Goal: Task Accomplishment & Management: Use online tool/utility

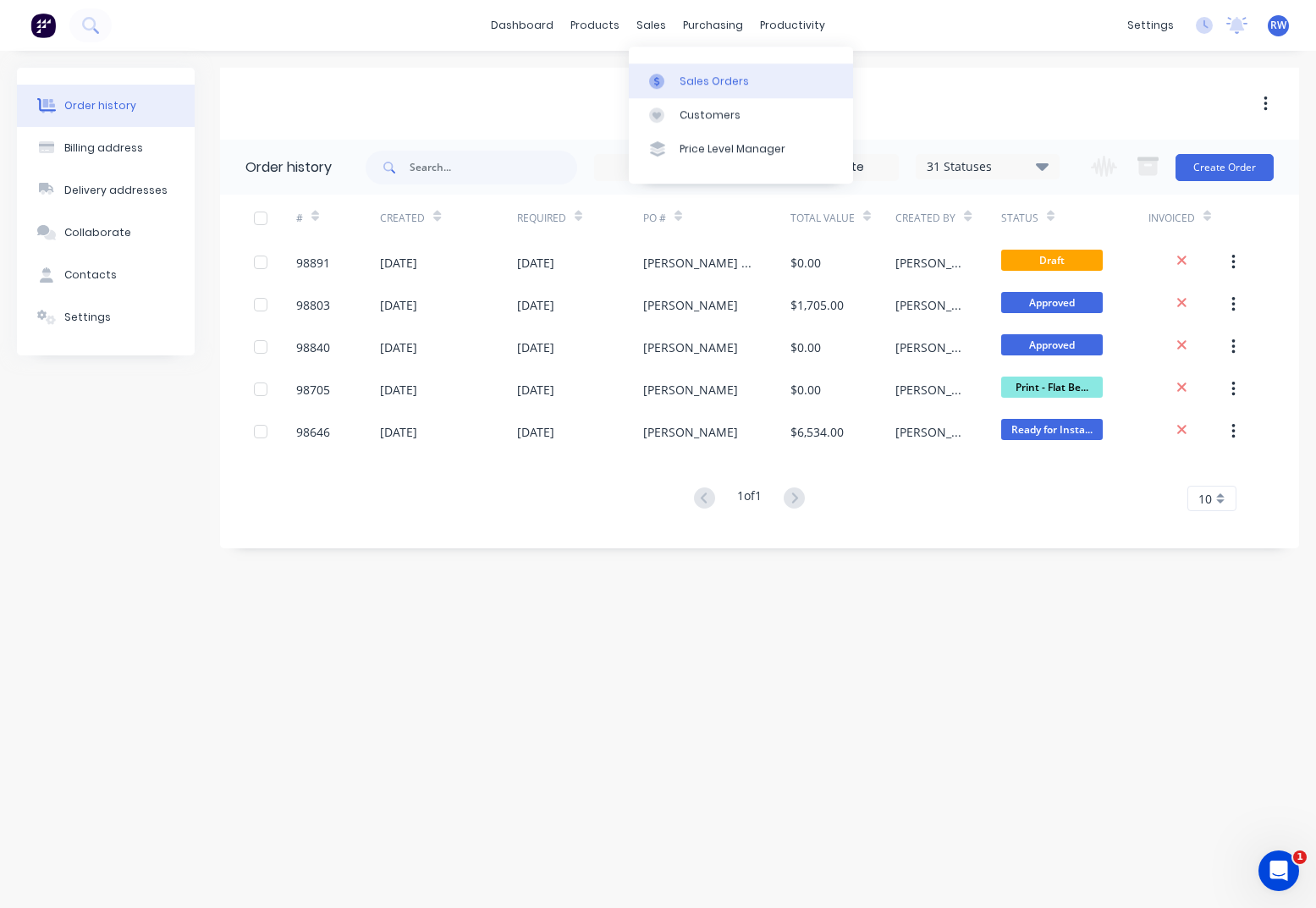
click at [703, 83] on div "Sales Orders" at bounding box center [714, 81] width 70 height 15
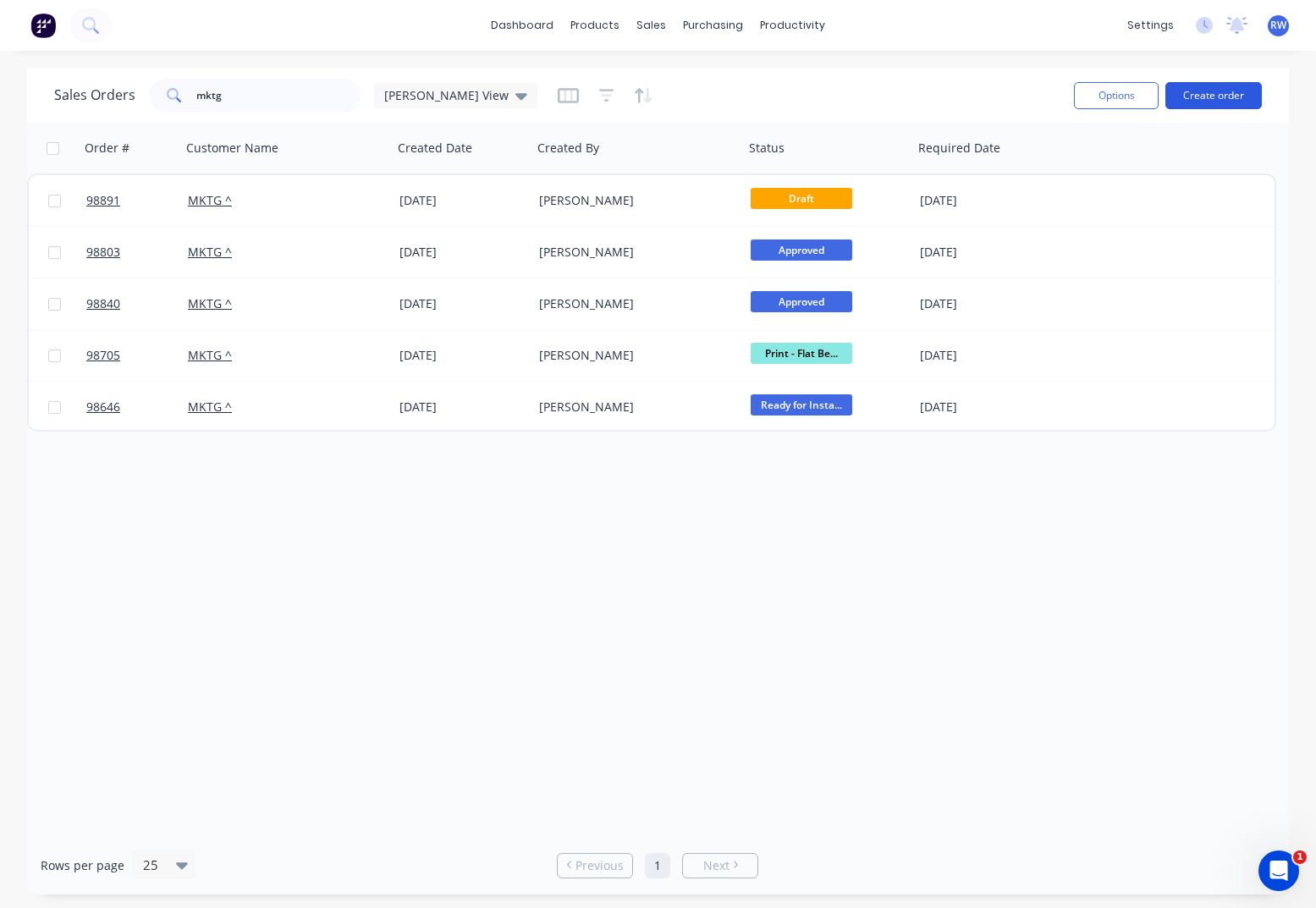
click at [1208, 90] on button "Create order" at bounding box center [1214, 96] width 96 height 28
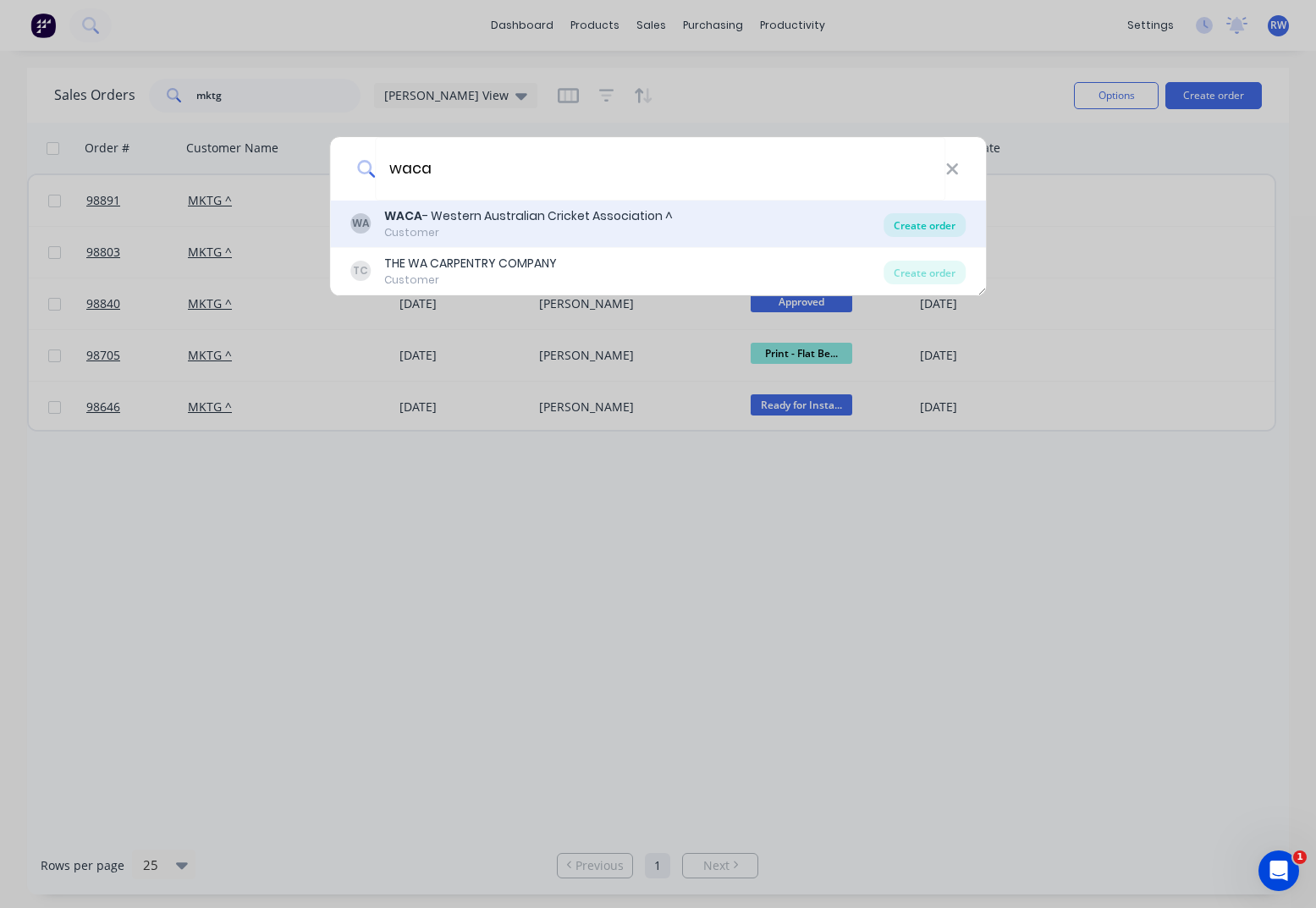
type input "waca"
click at [934, 228] on div "Create order" at bounding box center [925, 225] width 83 height 24
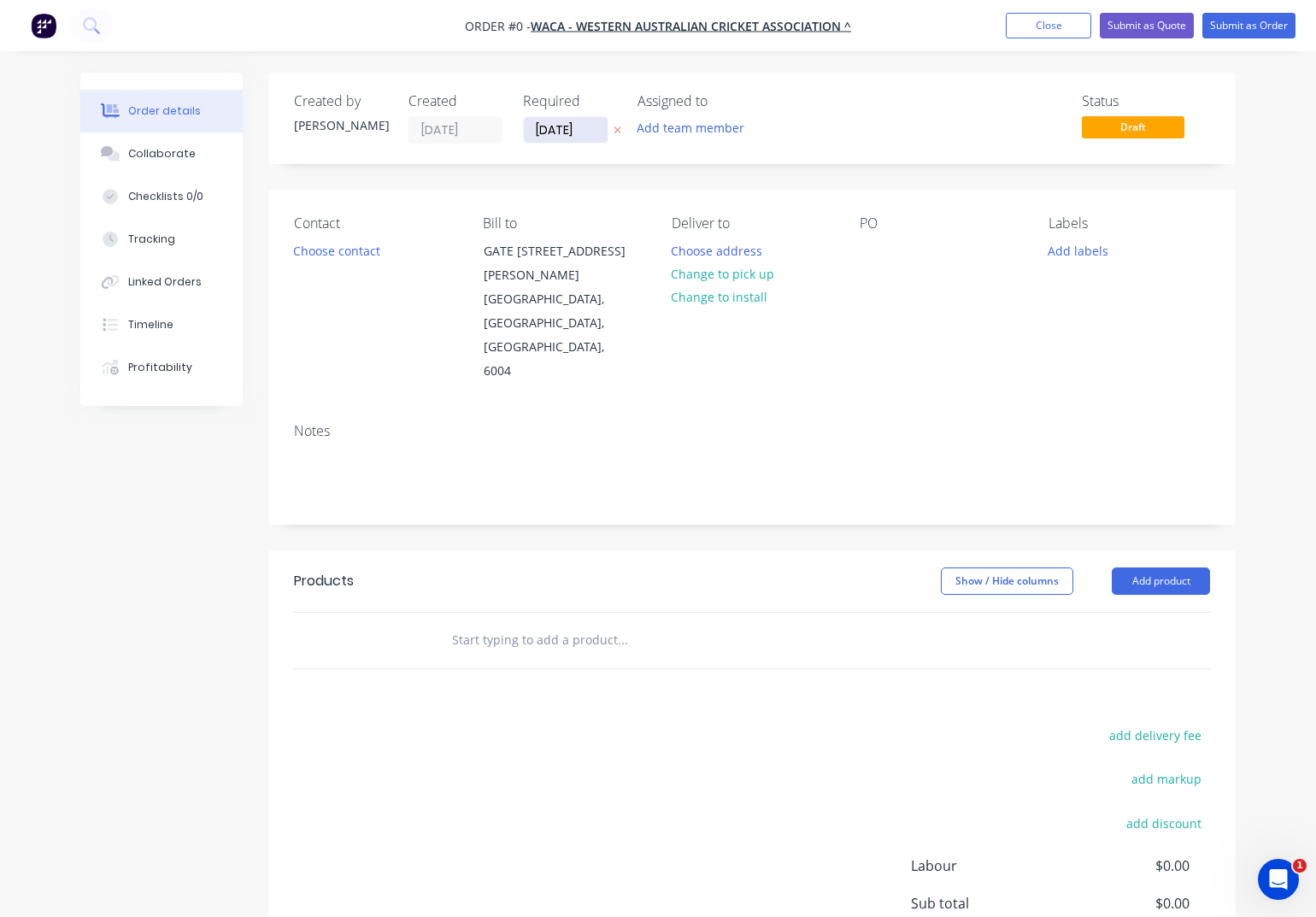
click at [588, 132] on input "[DATE]" at bounding box center [566, 130] width 83 height 26
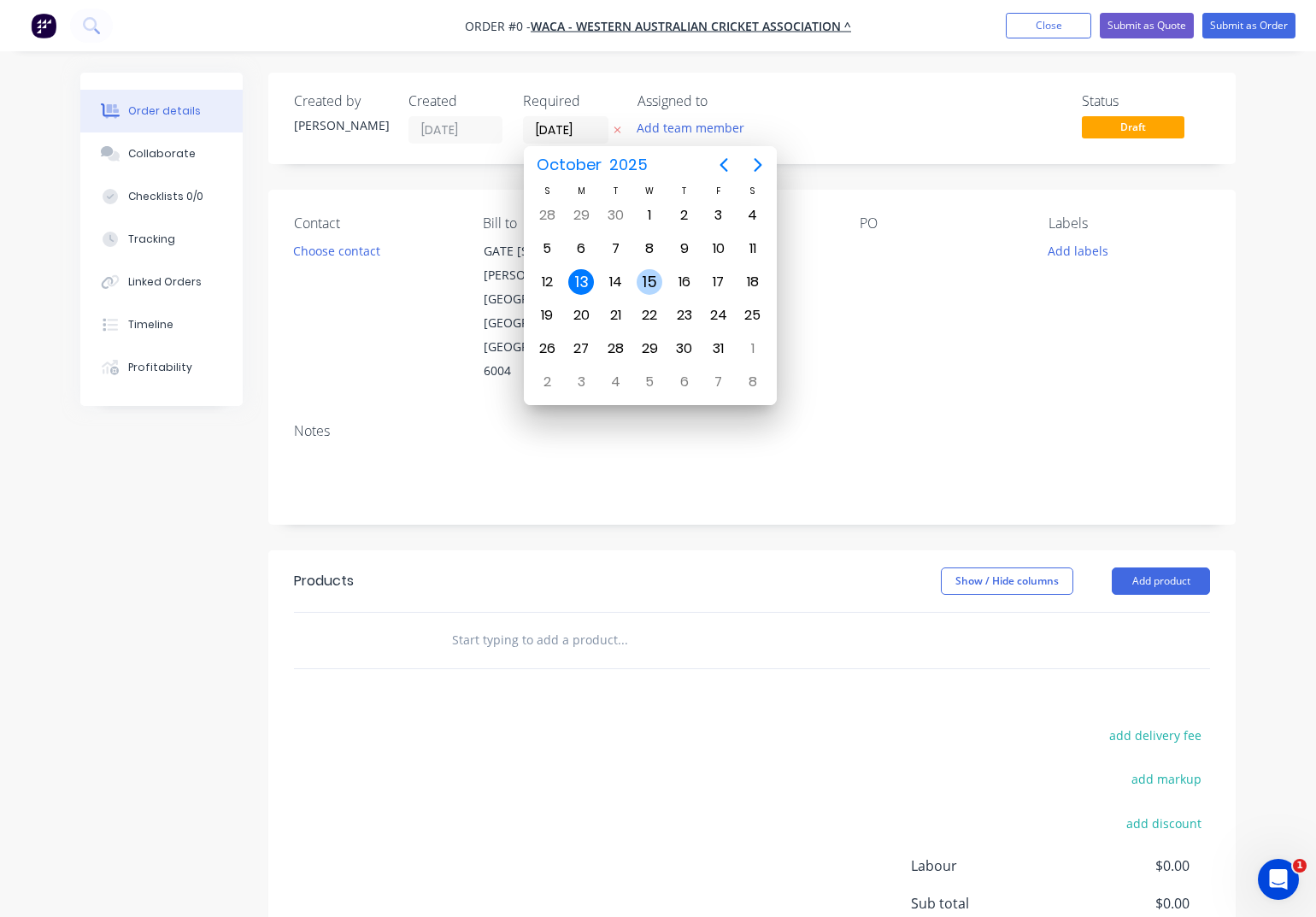
click at [650, 282] on div "15" at bounding box center [649, 282] width 26 height 26
type input "[DATE]"
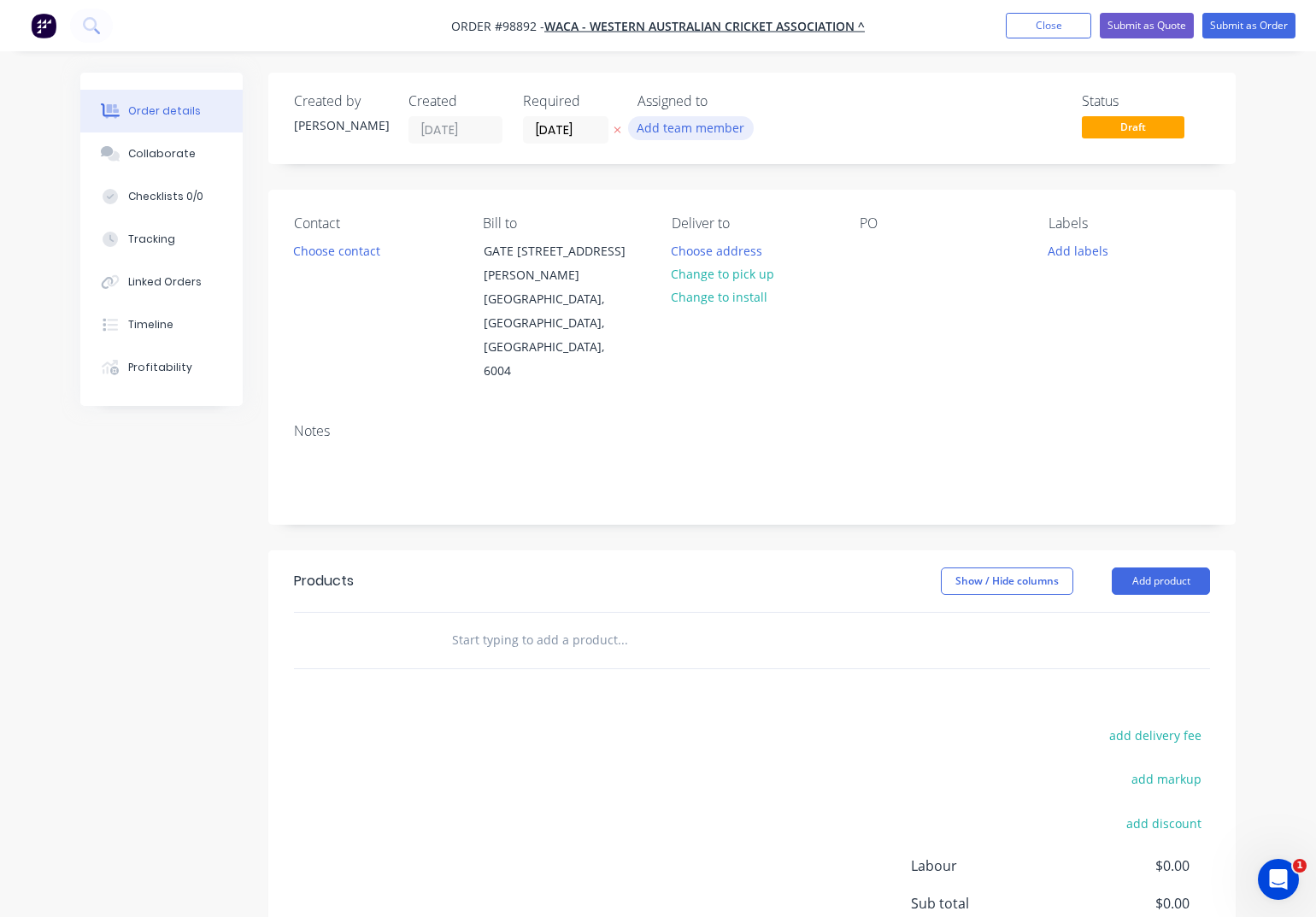
click at [673, 124] on button "Add team member" at bounding box center [691, 127] width 126 height 23
type input "[PERSON_NAME]"
click at [715, 225] on div "[PERSON_NAME]" at bounding box center [775, 223] width 171 height 18
click at [1053, 244] on button "Add labels" at bounding box center [1078, 249] width 78 height 23
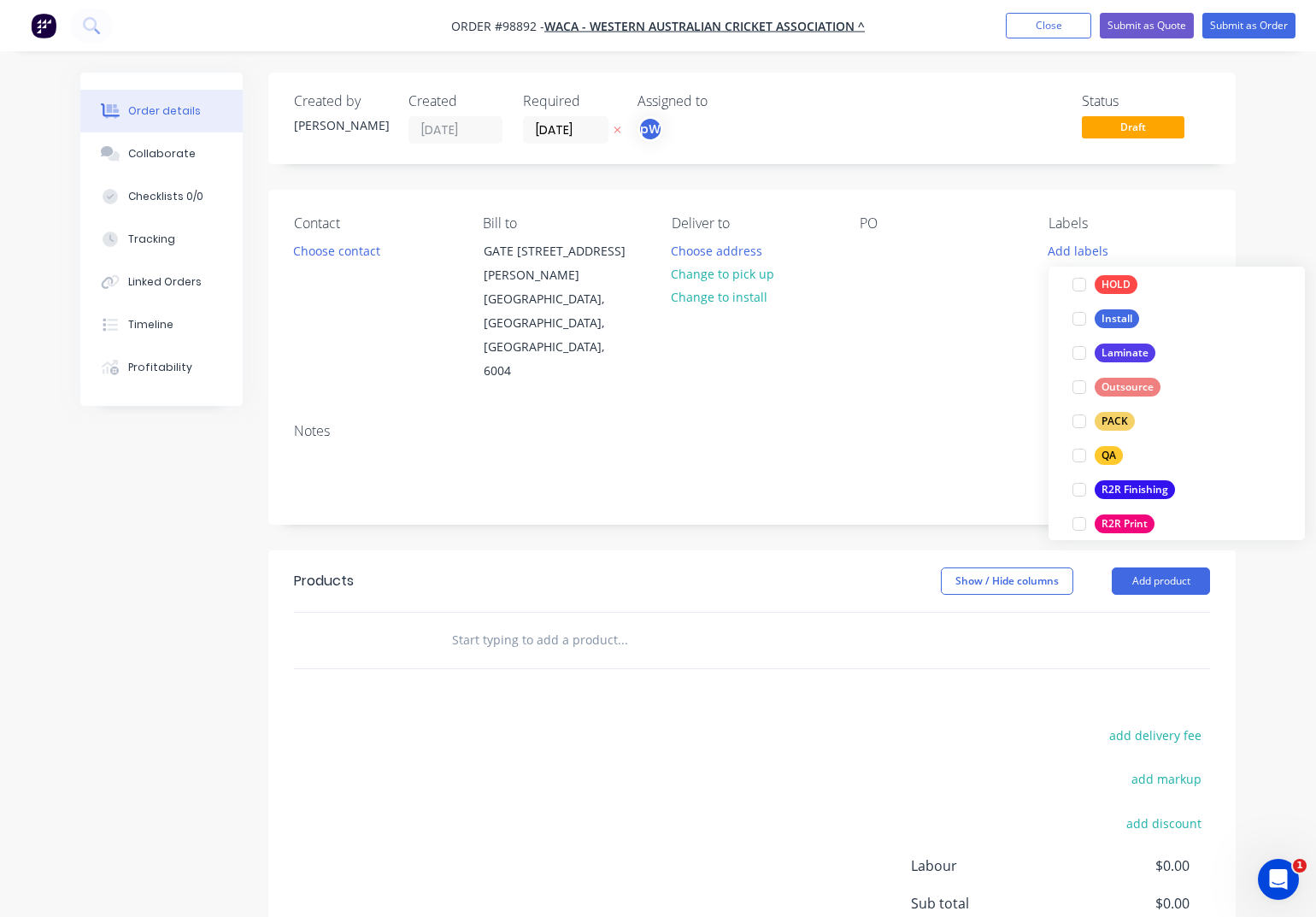
scroll to position [550, 0]
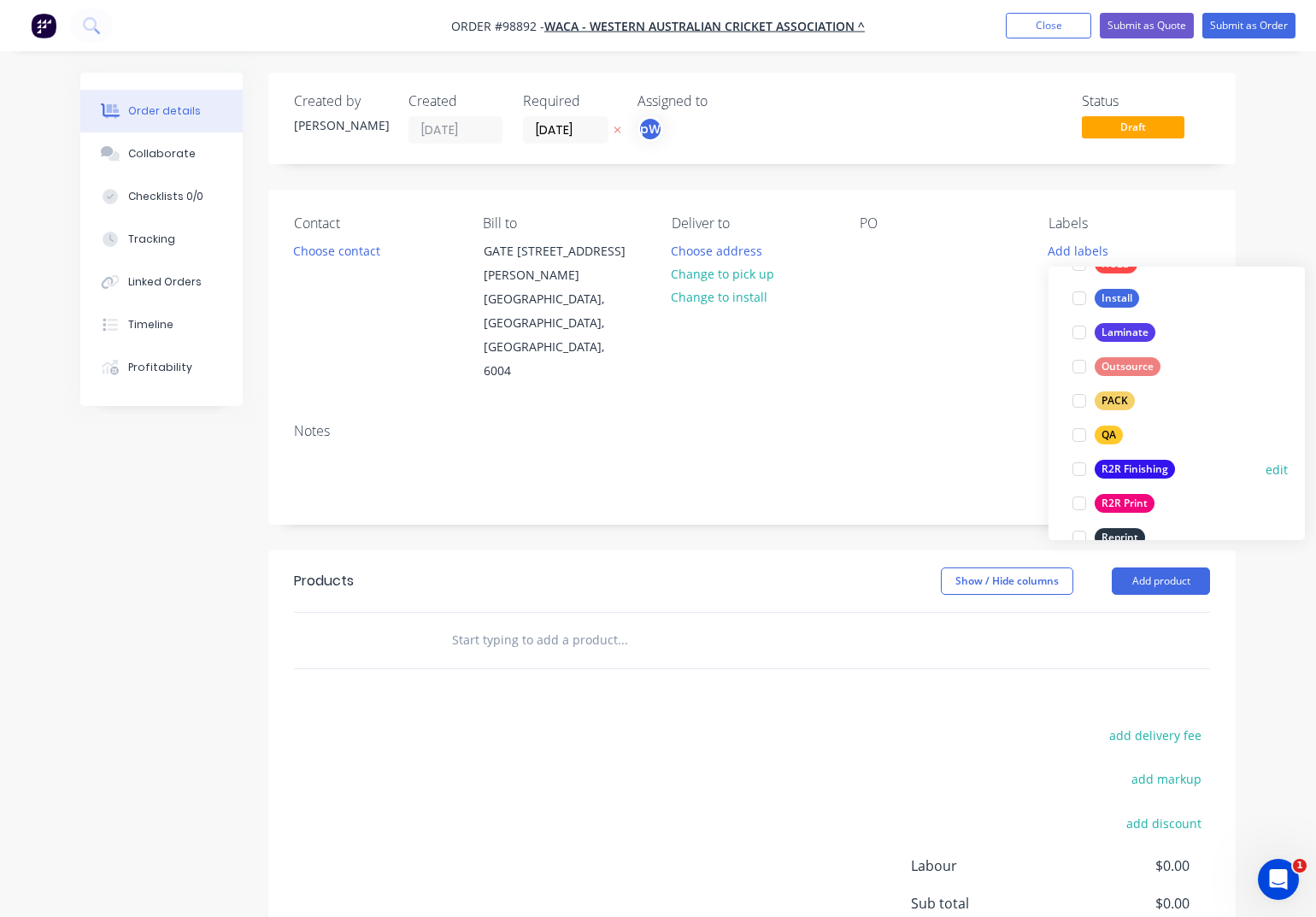
click at [1122, 474] on div "R2R Finishing" at bounding box center [1134, 468] width 80 height 19
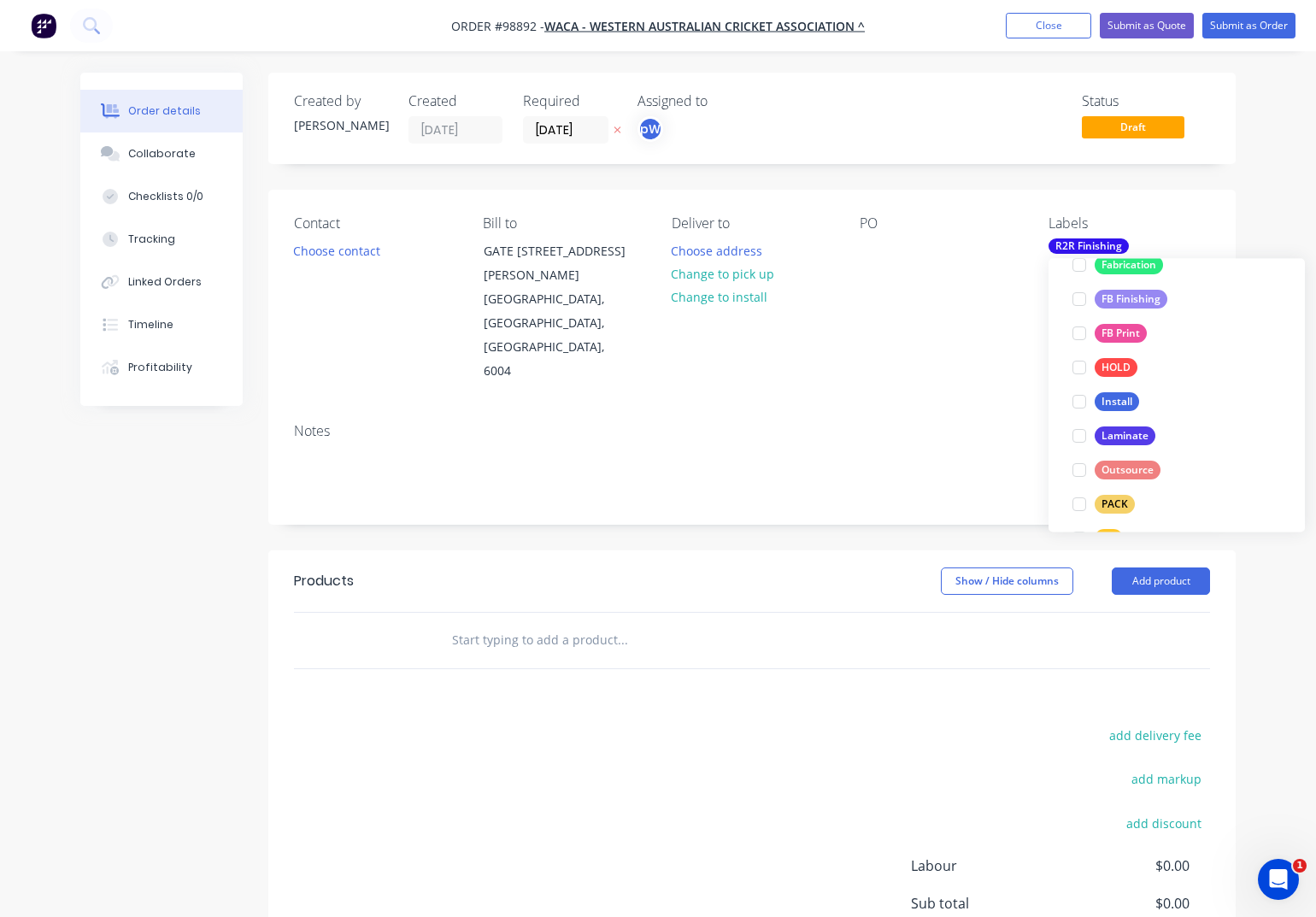
scroll to position [491, 0]
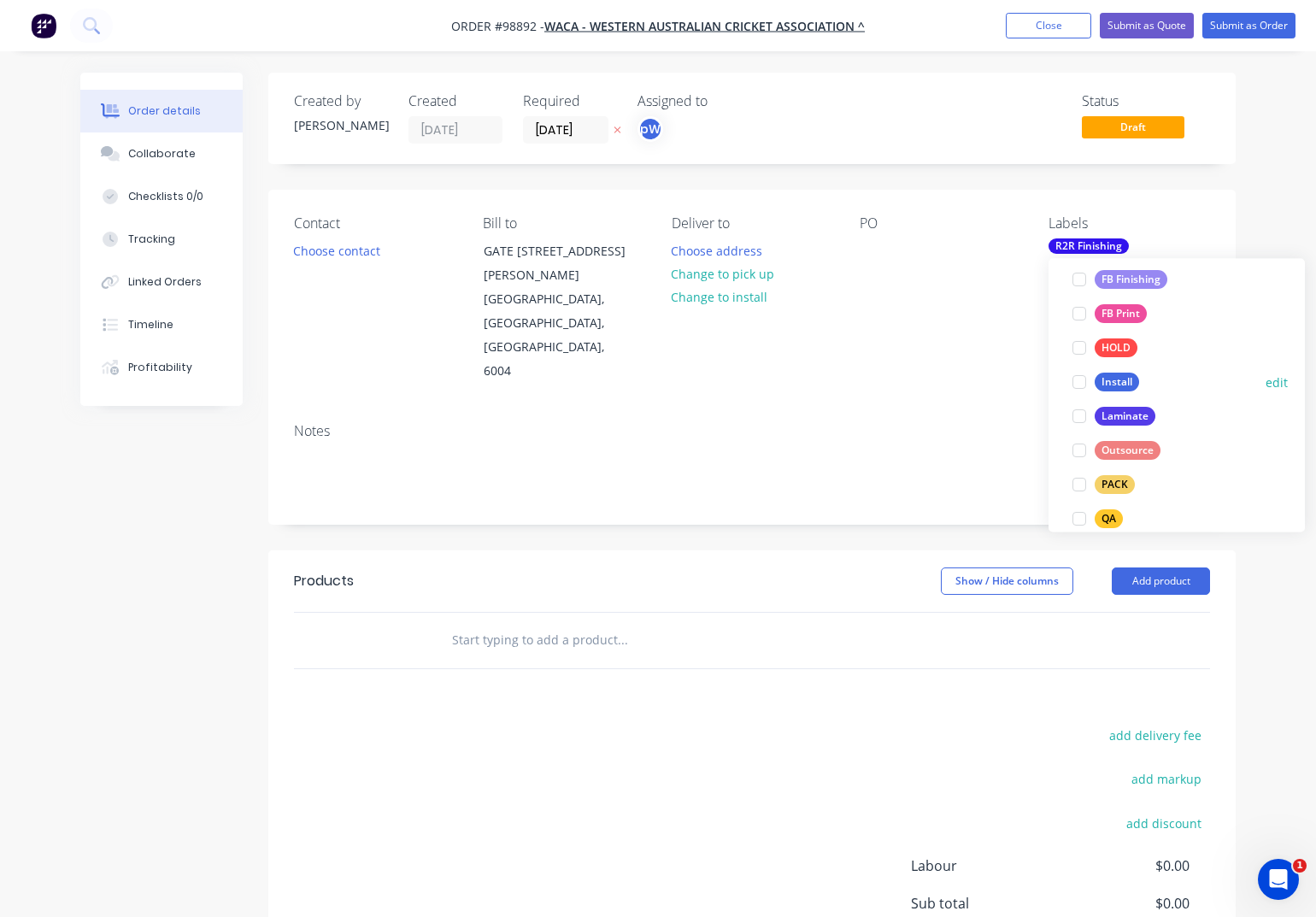
click at [1110, 381] on div "Install" at bounding box center [1117, 382] width 45 height 19
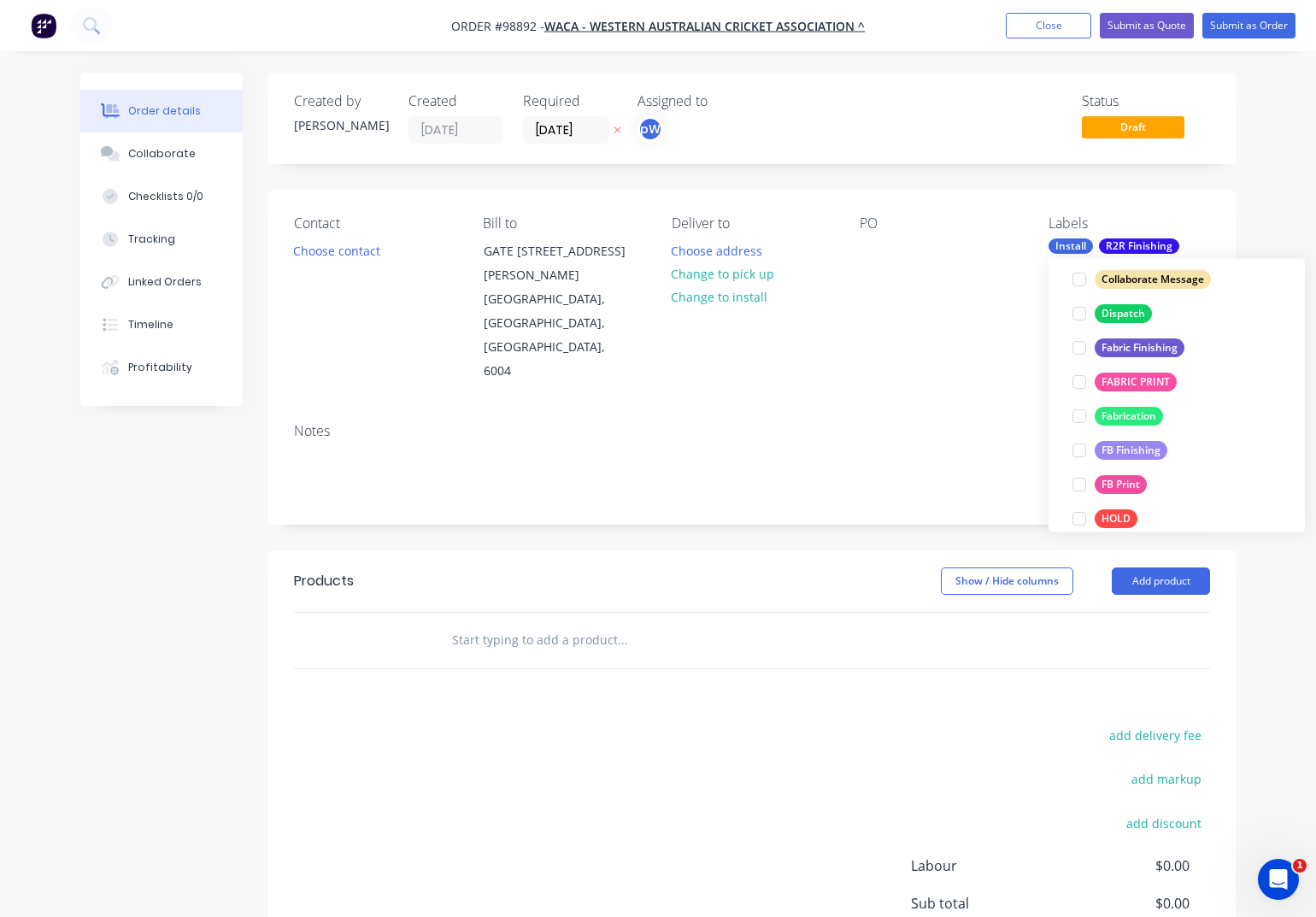
scroll to position [358, 0]
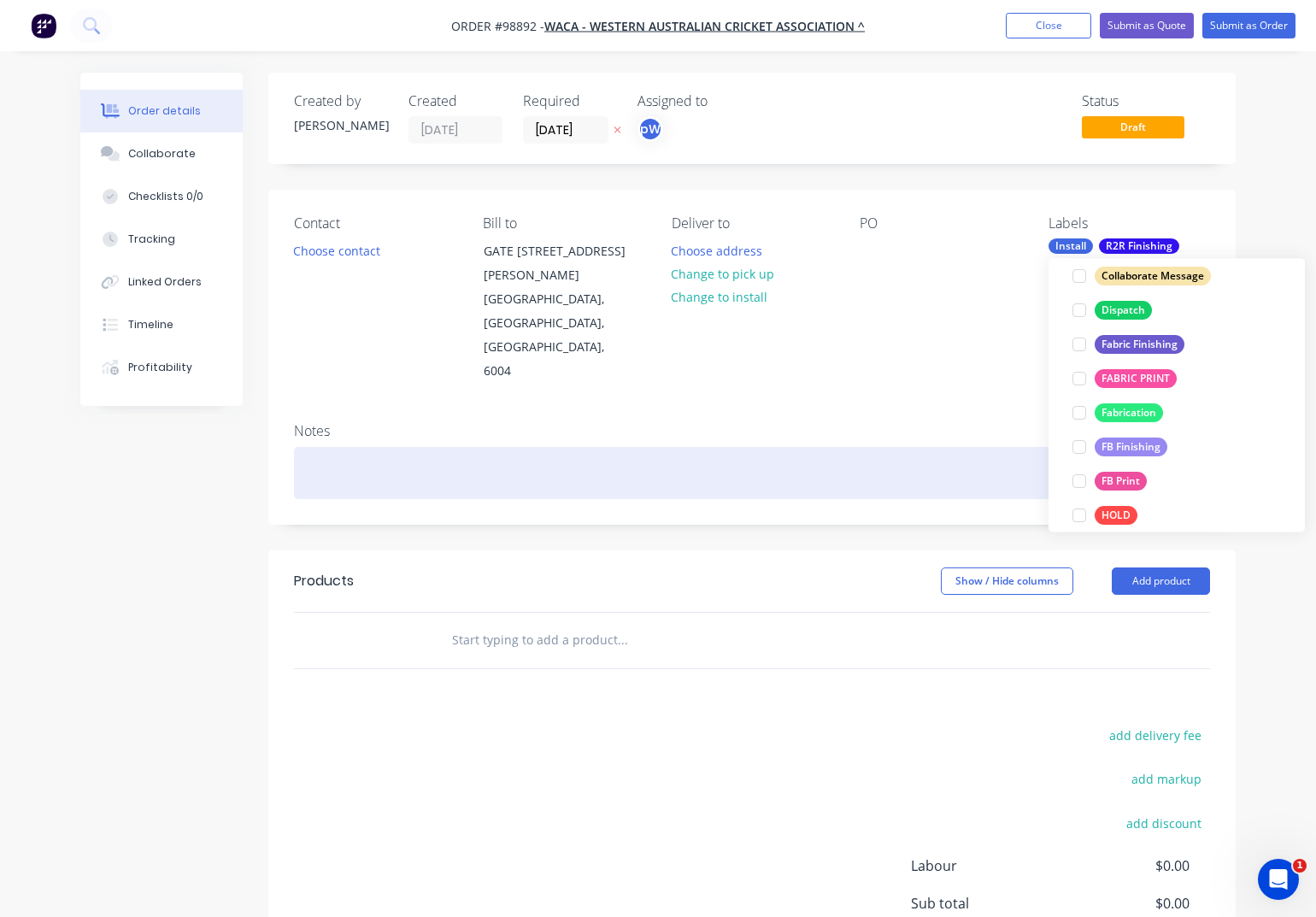
click at [364, 447] on div at bounding box center [751, 472] width 916 height 53
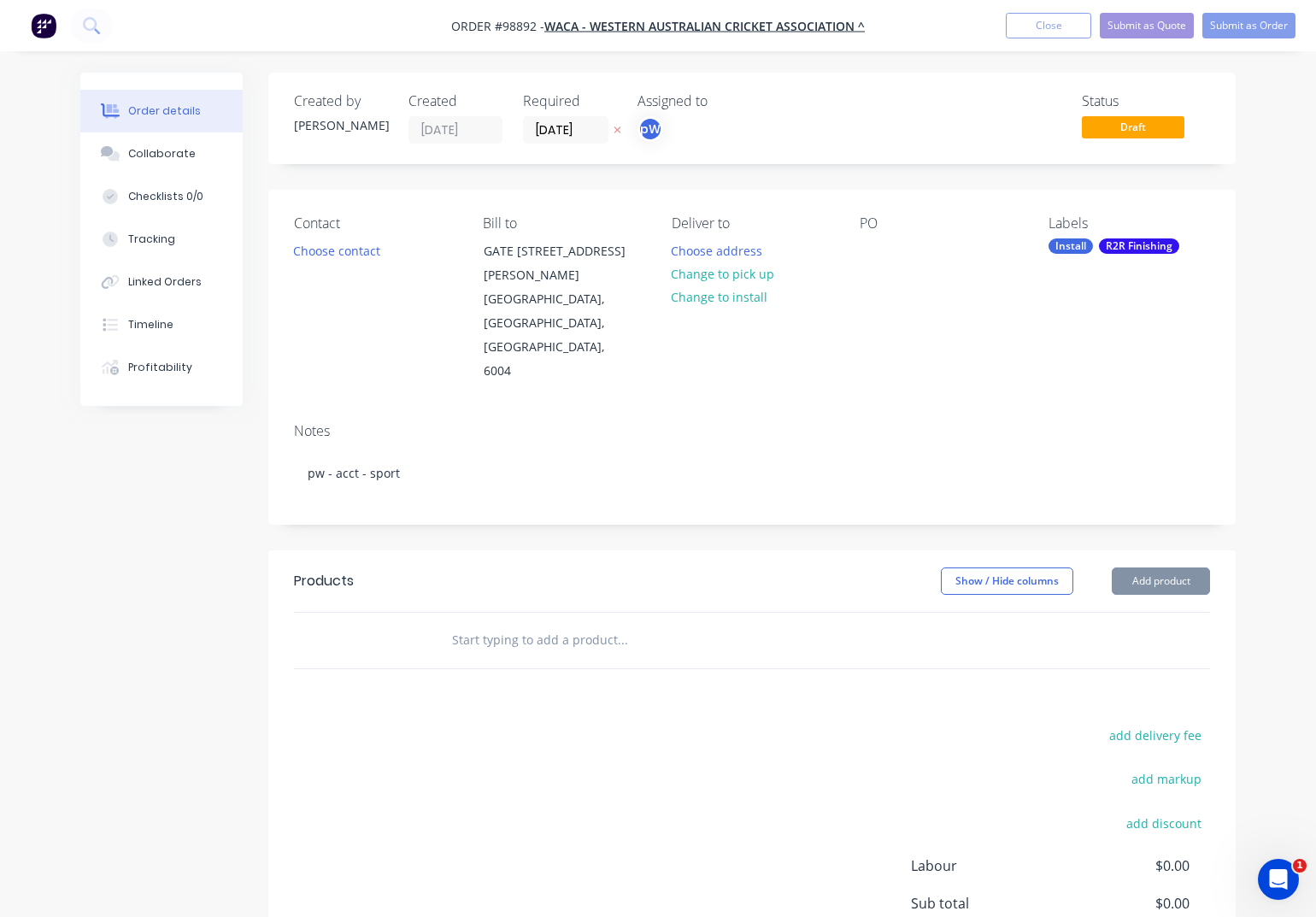
click at [511, 623] on input "text" at bounding box center [622, 640] width 341 height 34
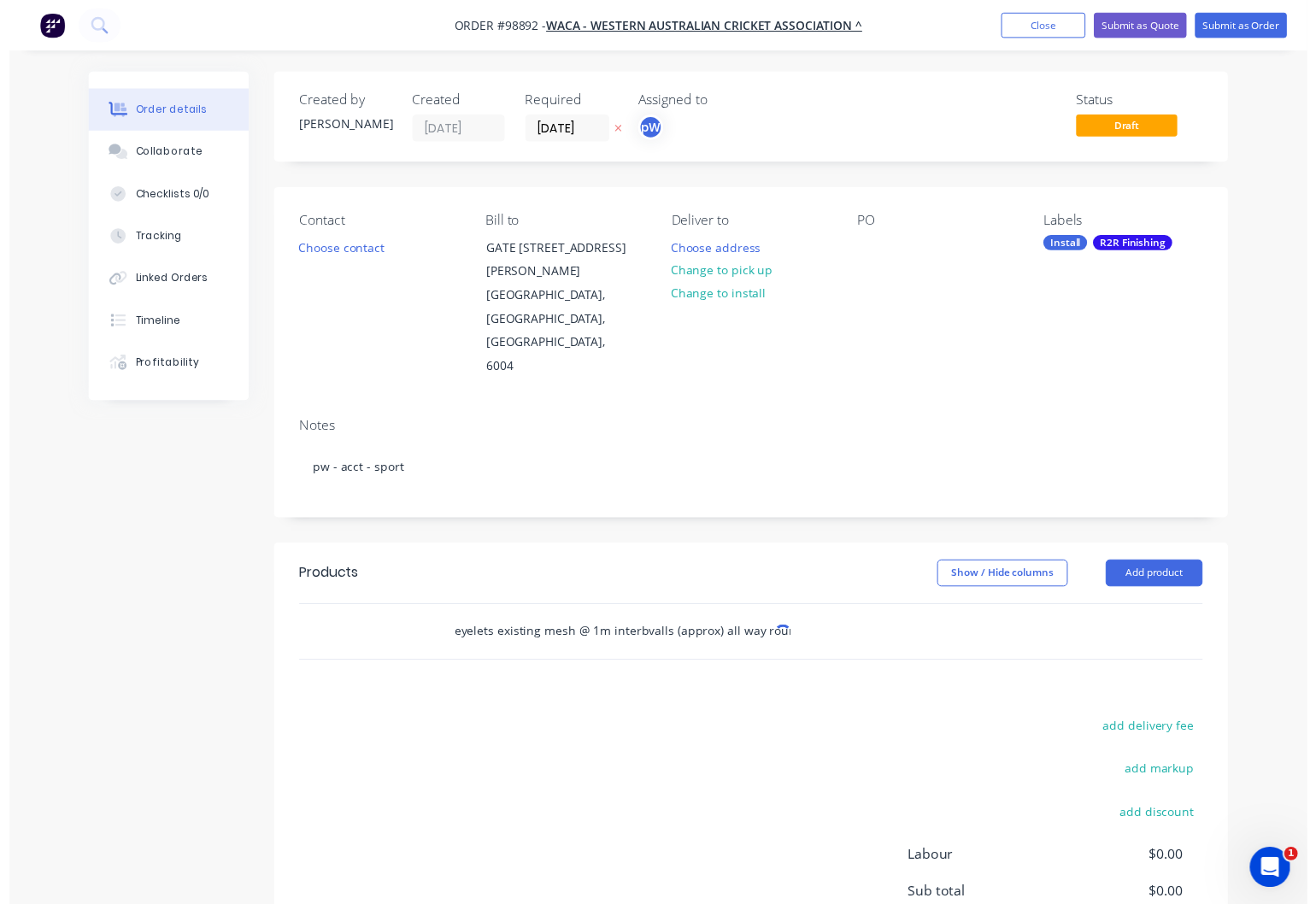
scroll to position [0, 46]
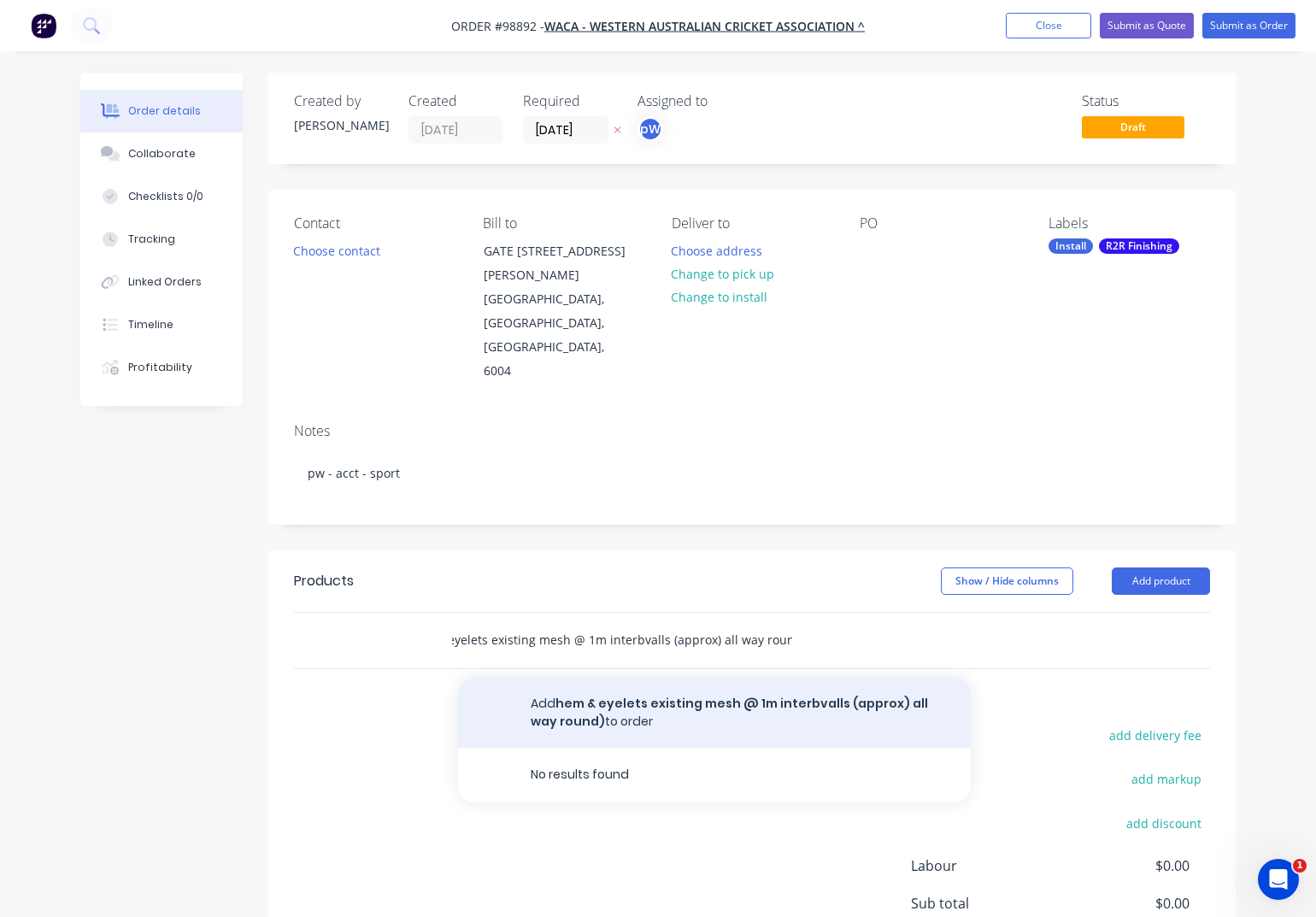
type input "hem & eyelets existing mesh @ 1m interbvalls (approx) all way round)"
click at [673, 678] on button "Add hem & eyelets existing mesh @ 1m interbvalls (approx) all way round) to ord…" at bounding box center [714, 713] width 513 height 70
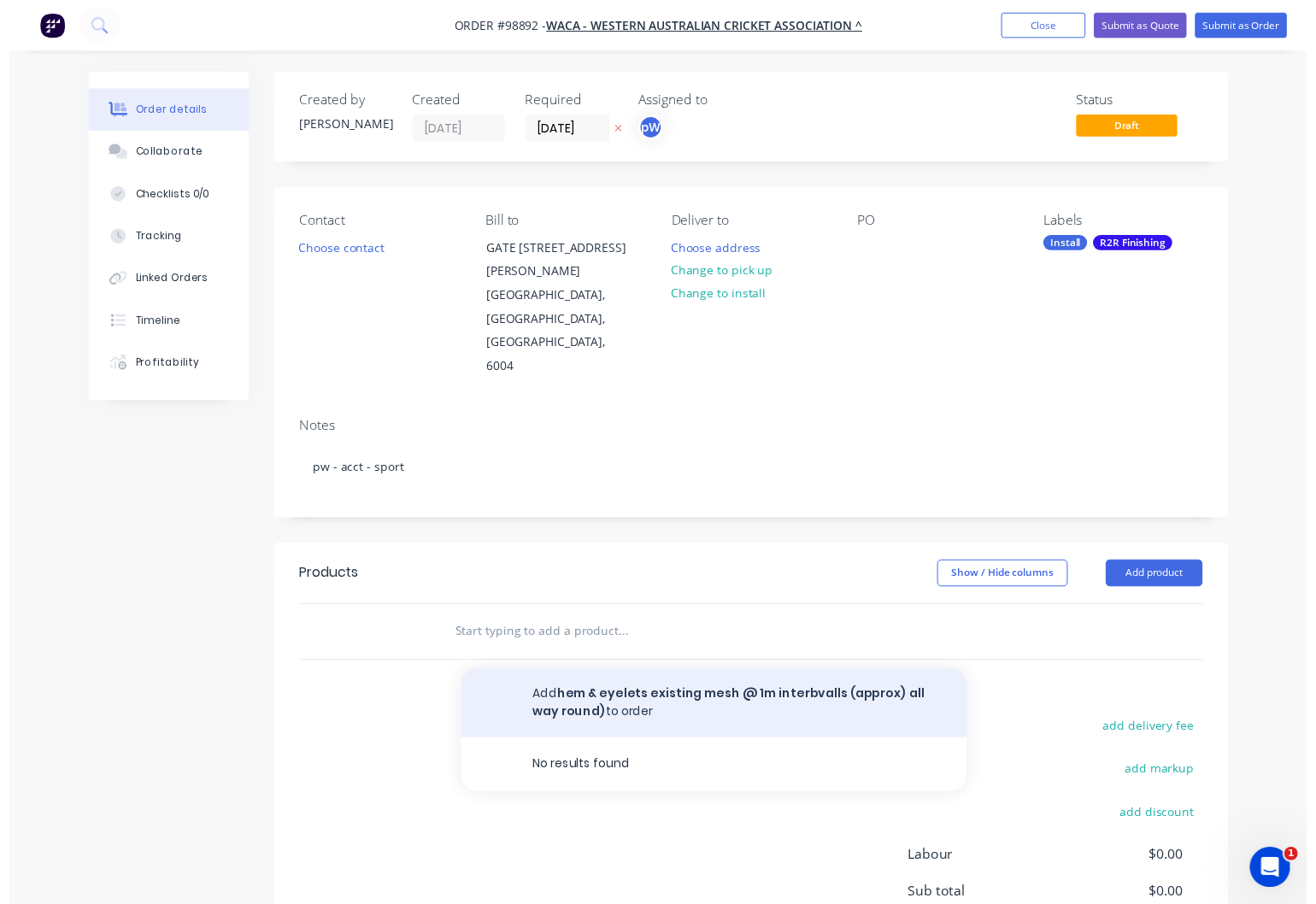
scroll to position [0, 0]
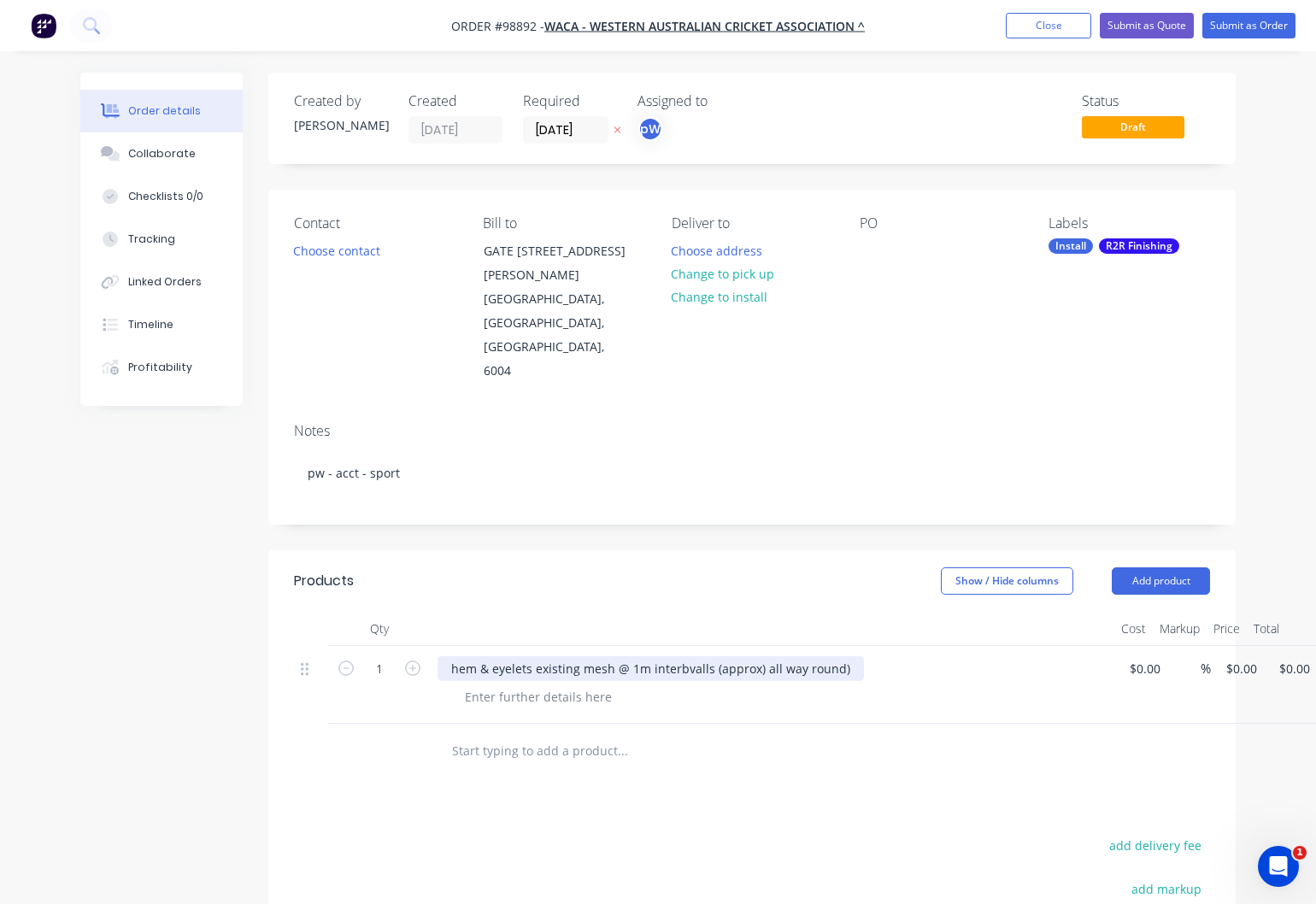
click at [686, 656] on div "hem & eyelets existing mesh @ 1m interbvalls (approx) all way round)" at bounding box center [651, 668] width 427 height 25
drag, startPoint x: 692, startPoint y: 621, endPoint x: 702, endPoint y: 644, distance: 25.1
click at [692, 656] on div "hem & eyelets existing mesh @ 1m intervalls (approx) all way round)" at bounding box center [647, 668] width 419 height 25
click at [478, 685] on div at bounding box center [539, 697] width 175 height 25
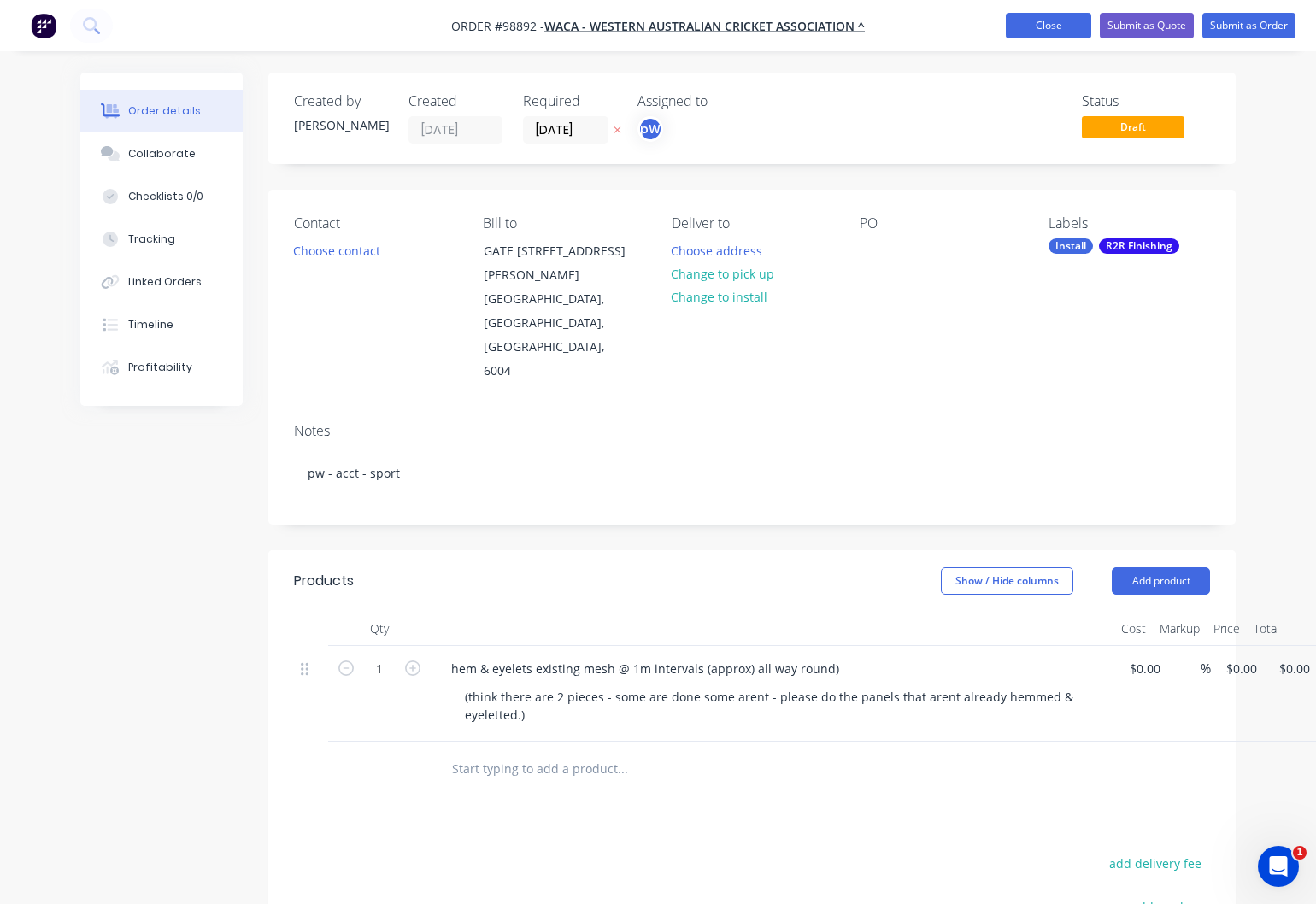
click at [1036, 28] on button "Close" at bounding box center [1048, 26] width 85 height 26
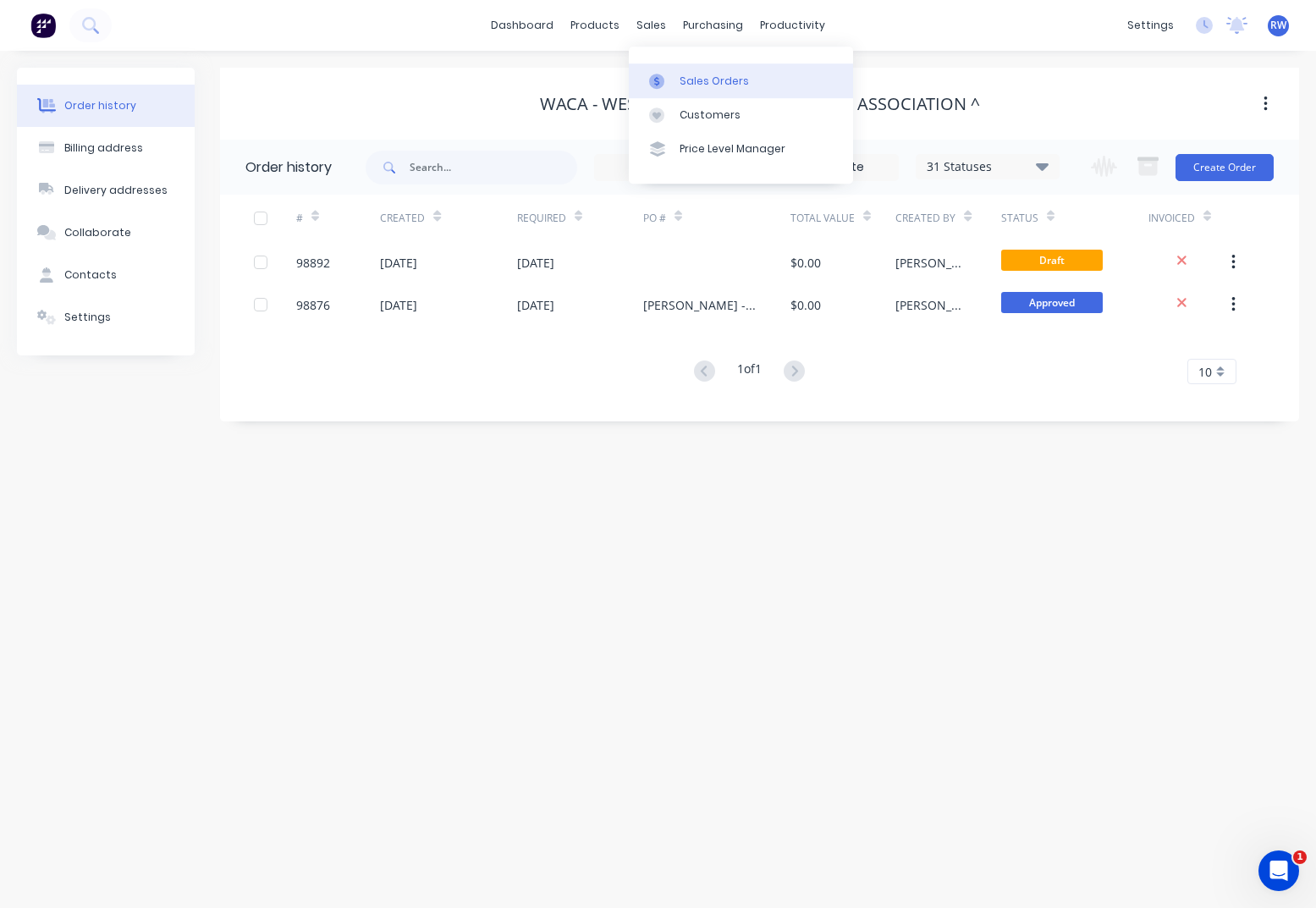
click at [697, 79] on div "Sales Orders" at bounding box center [714, 81] width 70 height 15
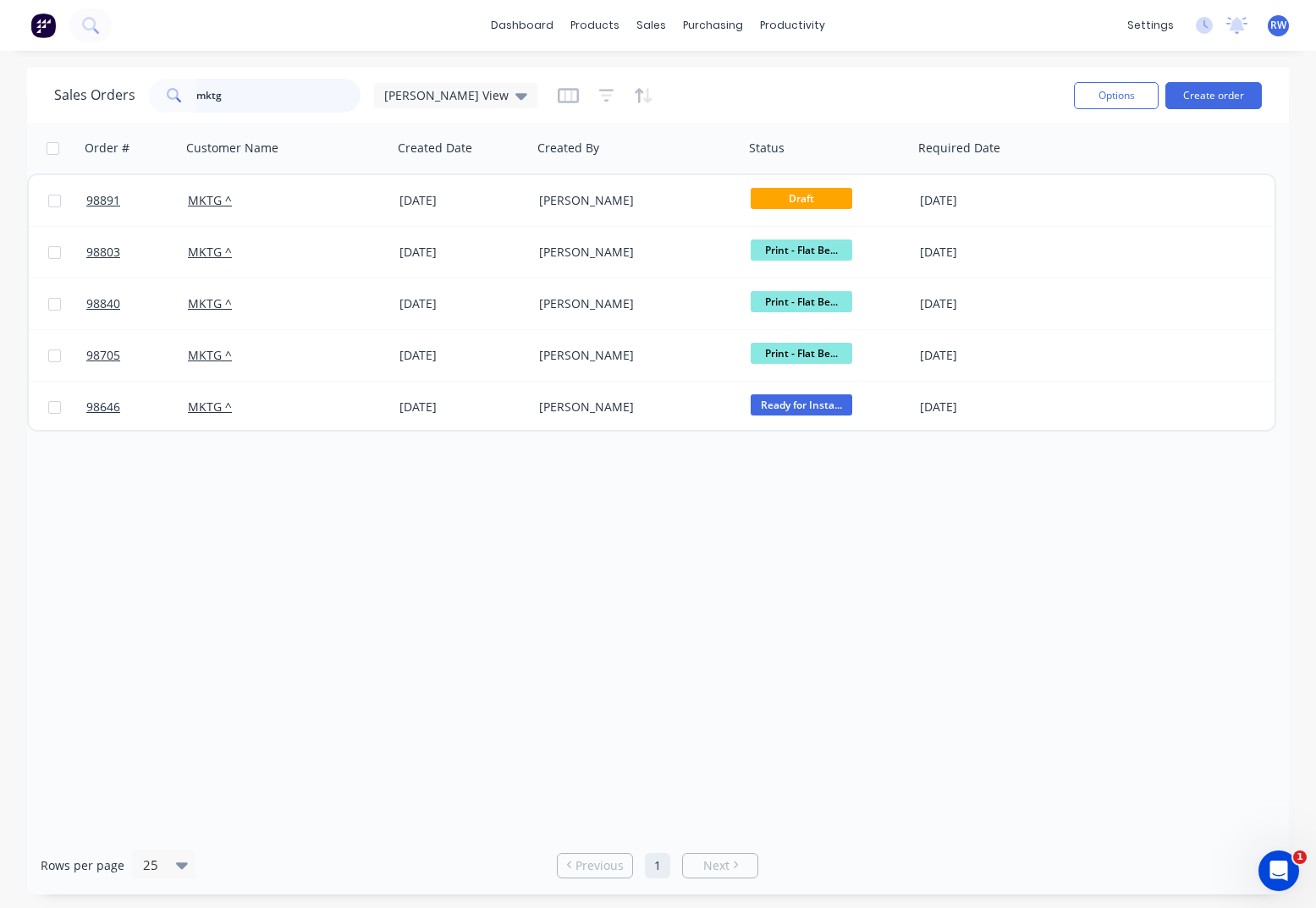
click at [255, 94] on input "mktg" at bounding box center [279, 95] width 165 height 33
drag, startPoint x: 253, startPoint y: 94, endPoint x: 204, endPoint y: 94, distance: 49.0
click at [202, 93] on input "mktg" at bounding box center [279, 95] width 165 height 33
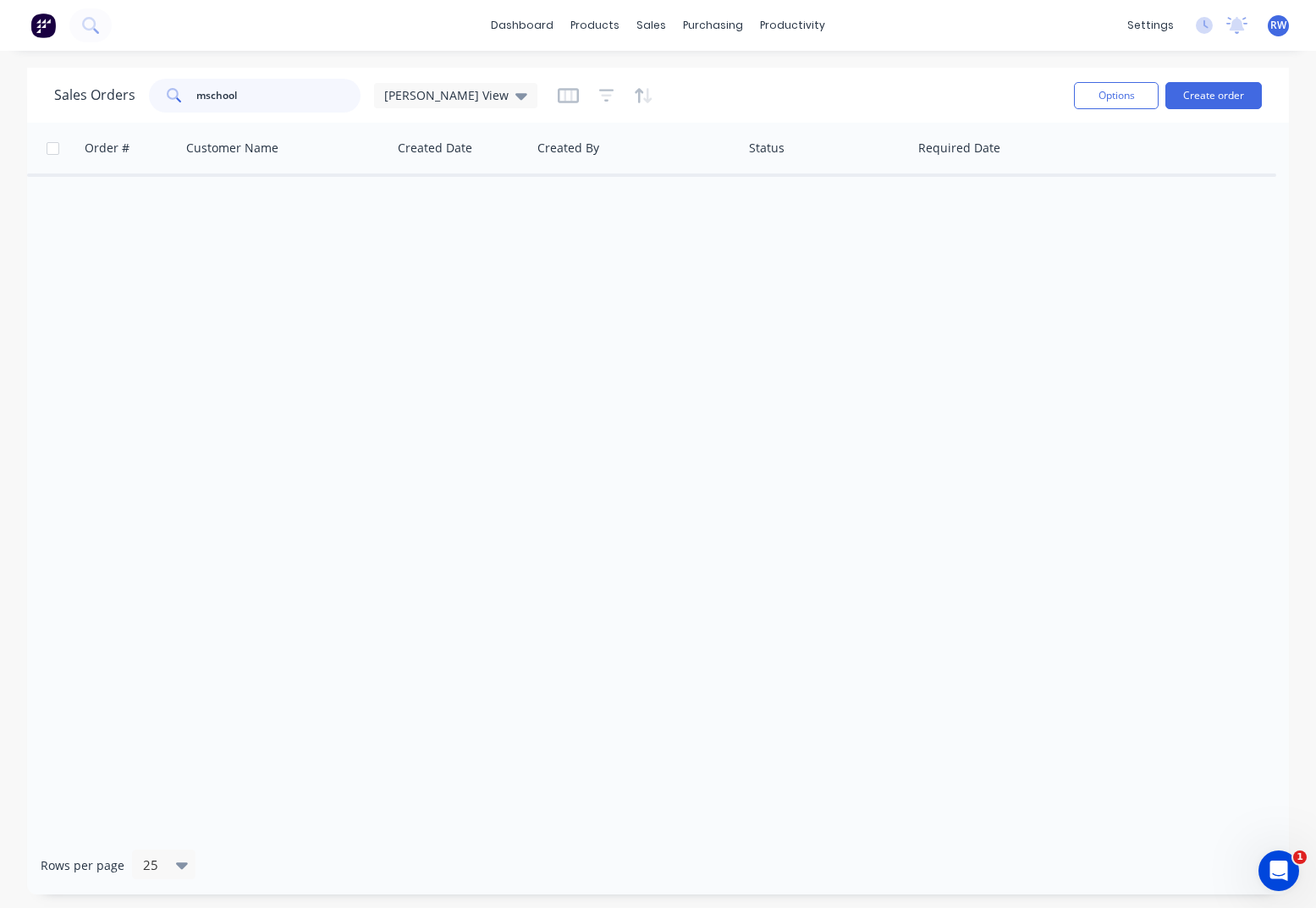
click at [203, 94] on input "mschool" at bounding box center [279, 95] width 165 height 33
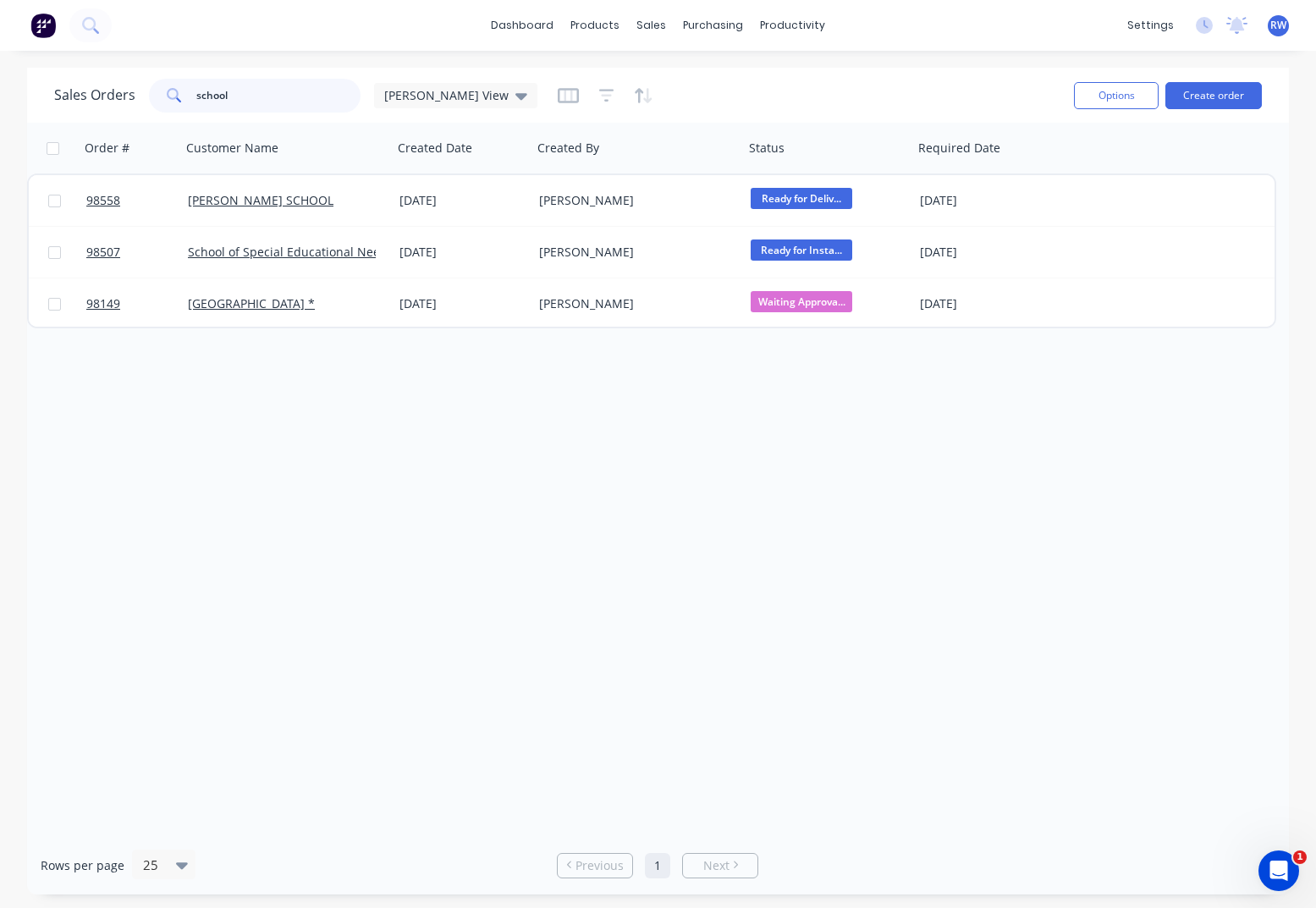
drag, startPoint x: 198, startPoint y: 88, endPoint x: 170, endPoint y: 88, distance: 28.0
click at [197, 88] on input "school" at bounding box center [279, 95] width 165 height 33
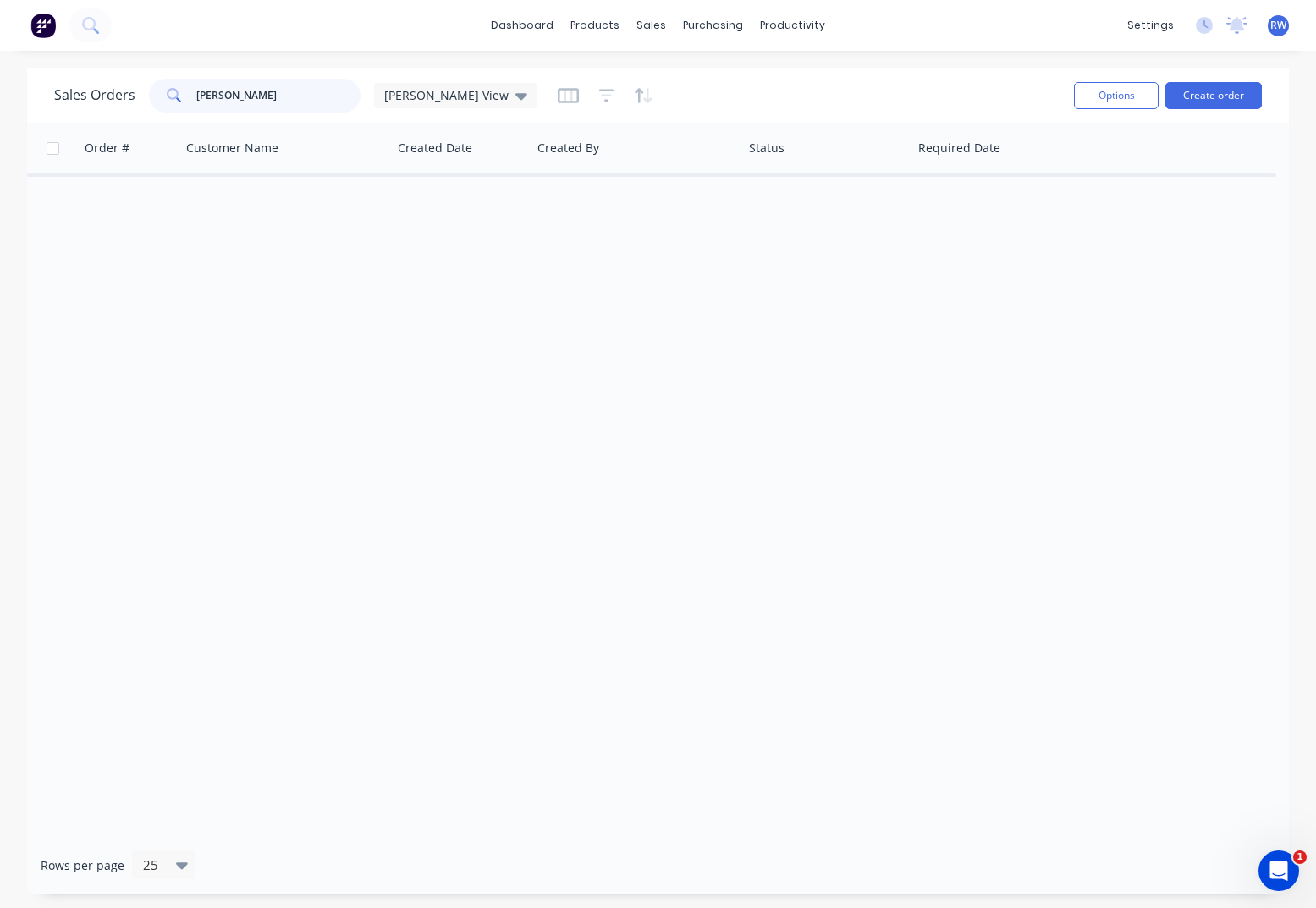
drag, startPoint x: 266, startPoint y: 93, endPoint x: 169, endPoint y: 90, distance: 97.0
click at [197, 90] on input "[PERSON_NAME]" at bounding box center [279, 95] width 165 height 33
drag, startPoint x: 244, startPoint y: 87, endPoint x: 170, endPoint y: 88, distance: 74.0
click at [197, 88] on input "hossack" at bounding box center [279, 95] width 165 height 33
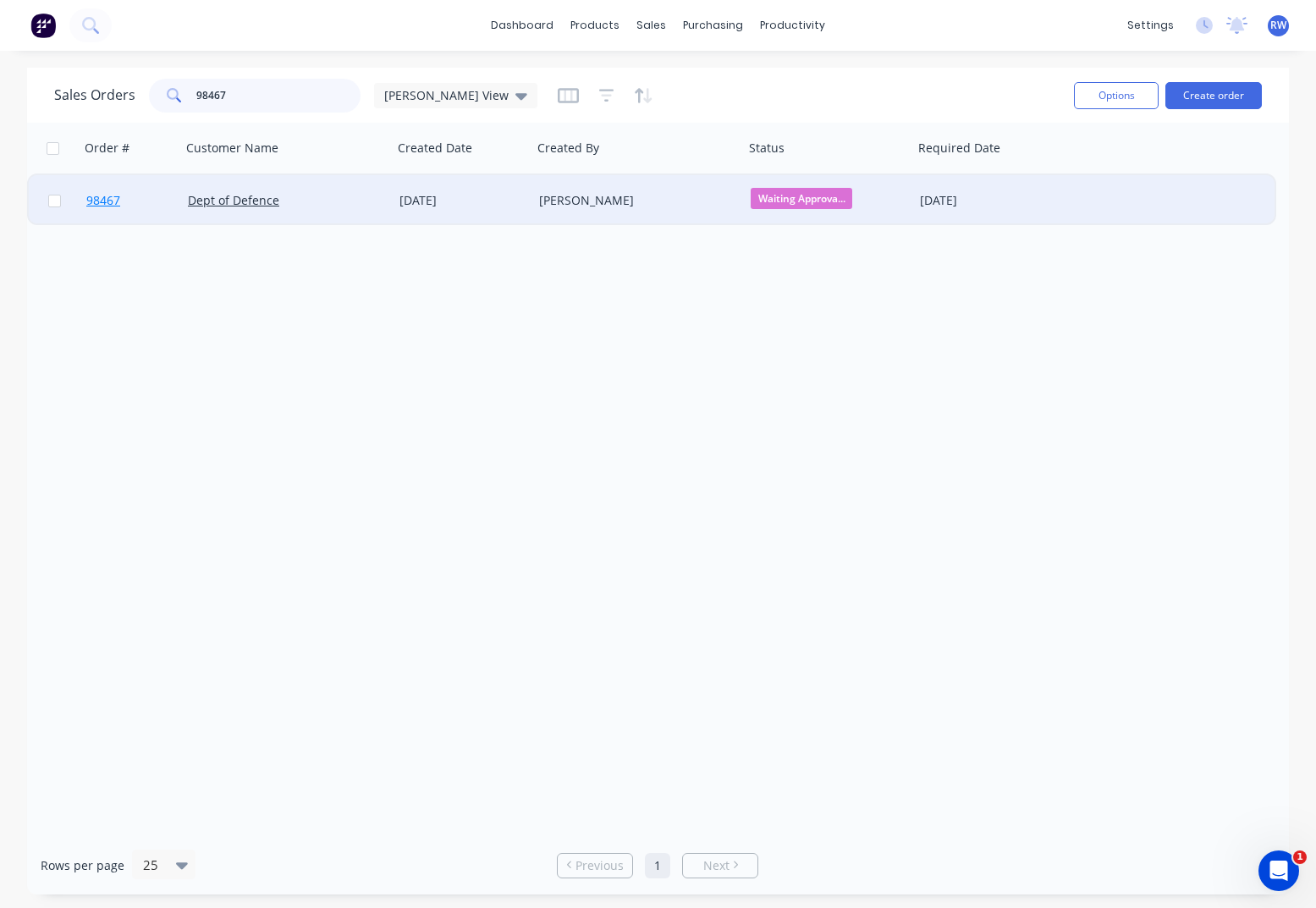
type input "98467"
click at [108, 203] on span "98467" at bounding box center [103, 199] width 33 height 17
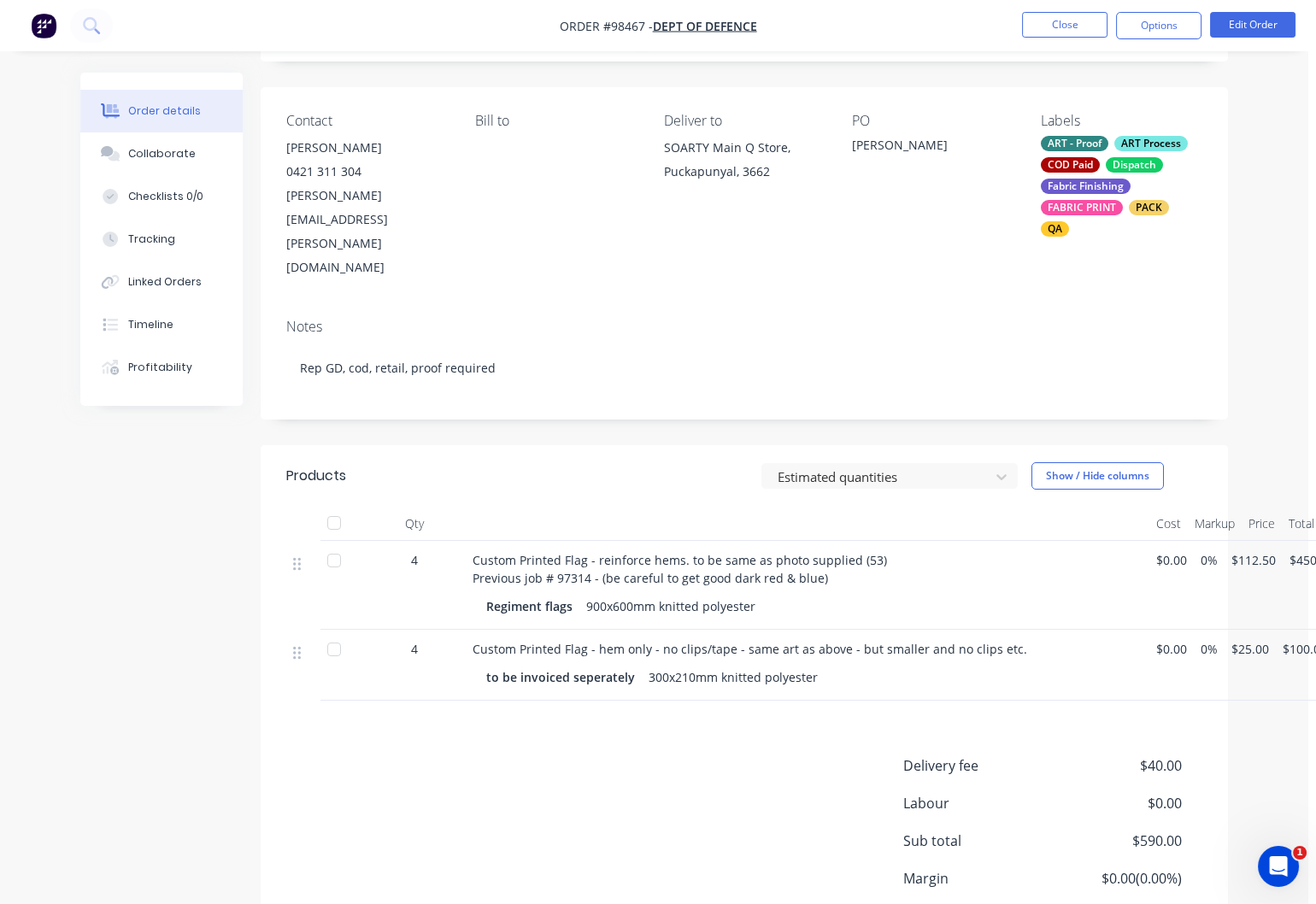
scroll to position [101, 0]
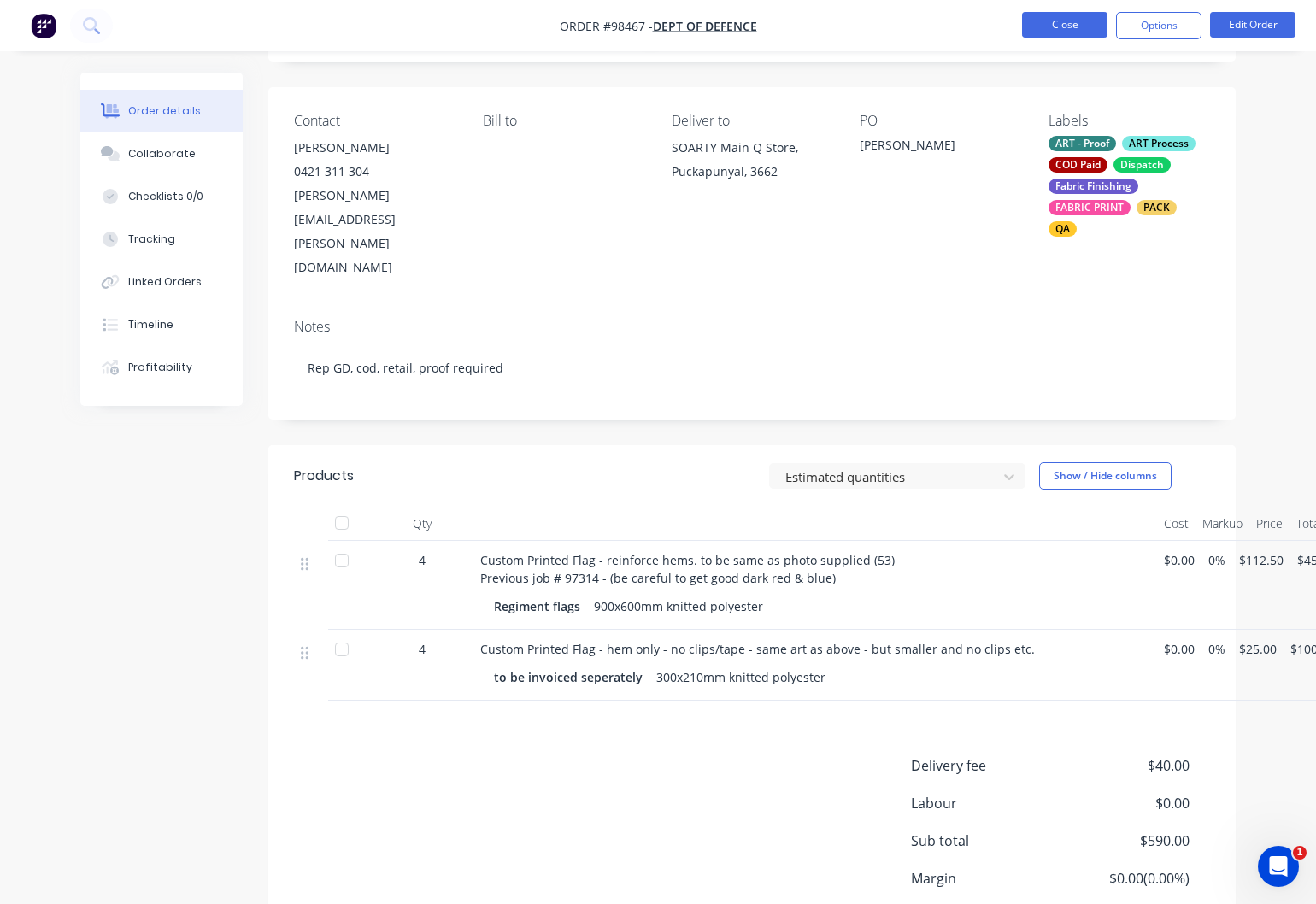
click at [1048, 28] on button "Close" at bounding box center [1065, 25] width 85 height 26
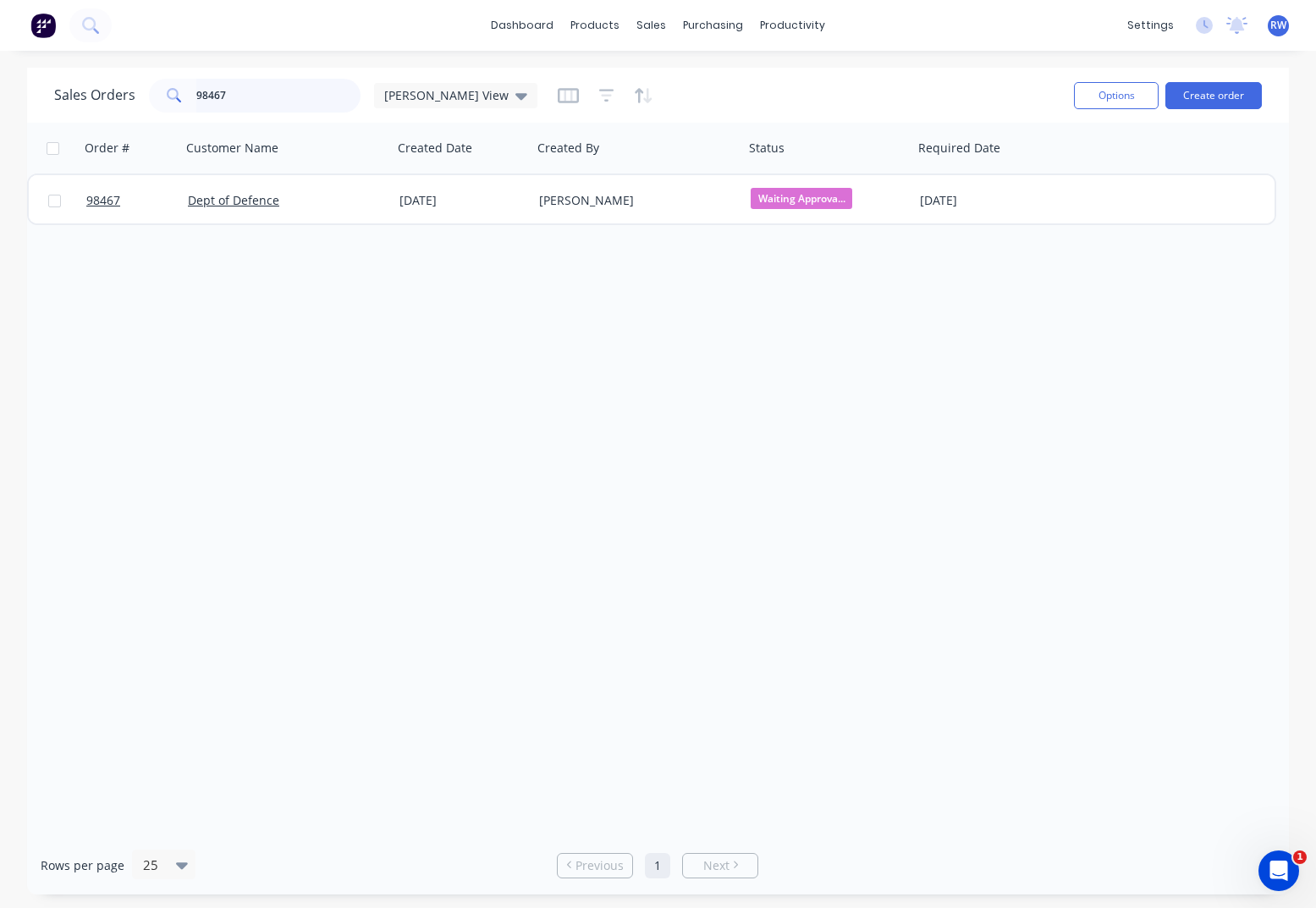
click at [242, 96] on input "98467" at bounding box center [279, 95] width 165 height 33
drag, startPoint x: 235, startPoint y: 96, endPoint x: 157, endPoint y: 90, distance: 78.2
click at [197, 90] on input "98467" at bounding box center [279, 95] width 165 height 33
click at [248, 94] on input "[PERSON_NAME]" at bounding box center [279, 95] width 165 height 33
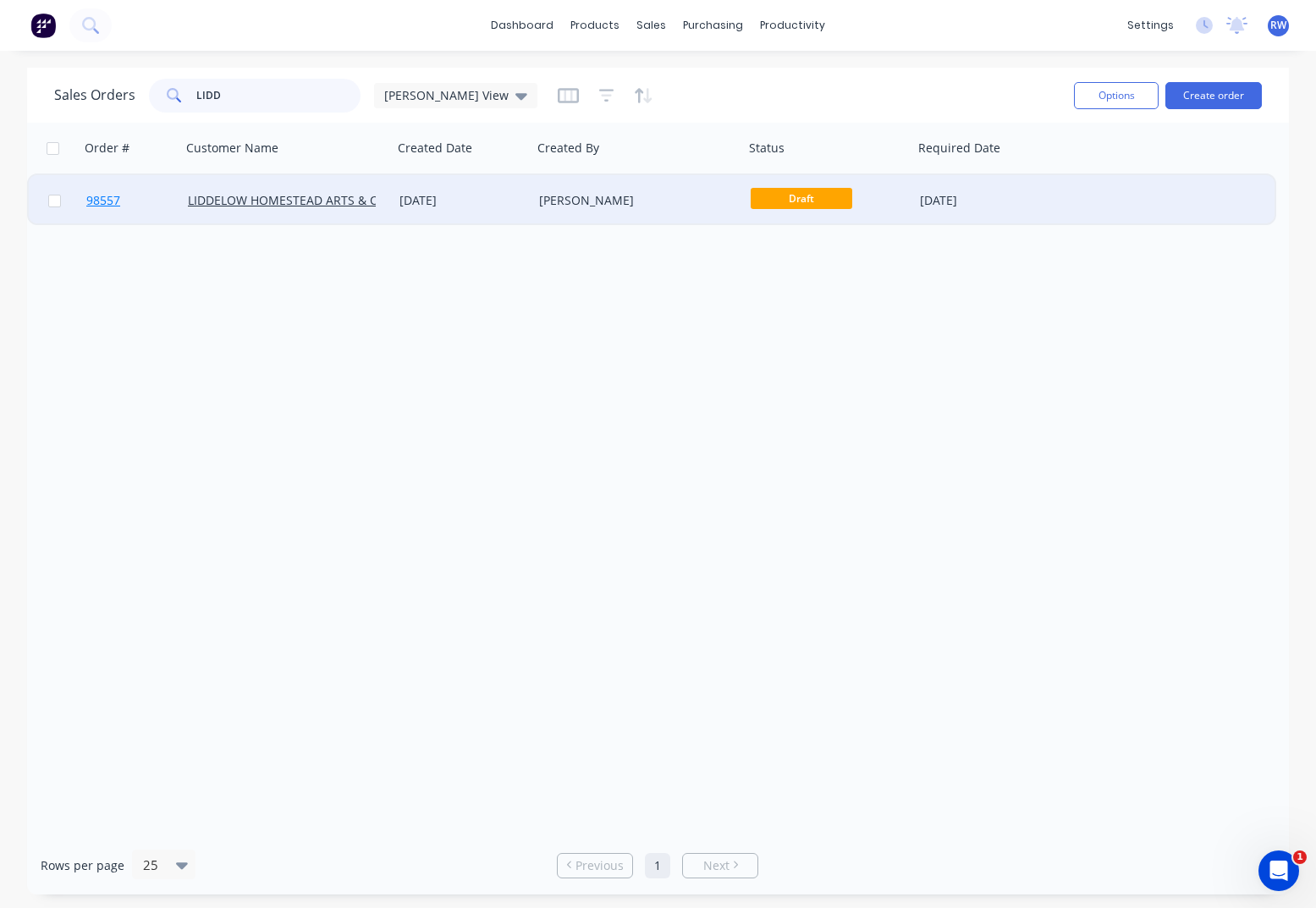
type input "LIDD"
click at [115, 205] on span "98557" at bounding box center [103, 199] width 33 height 17
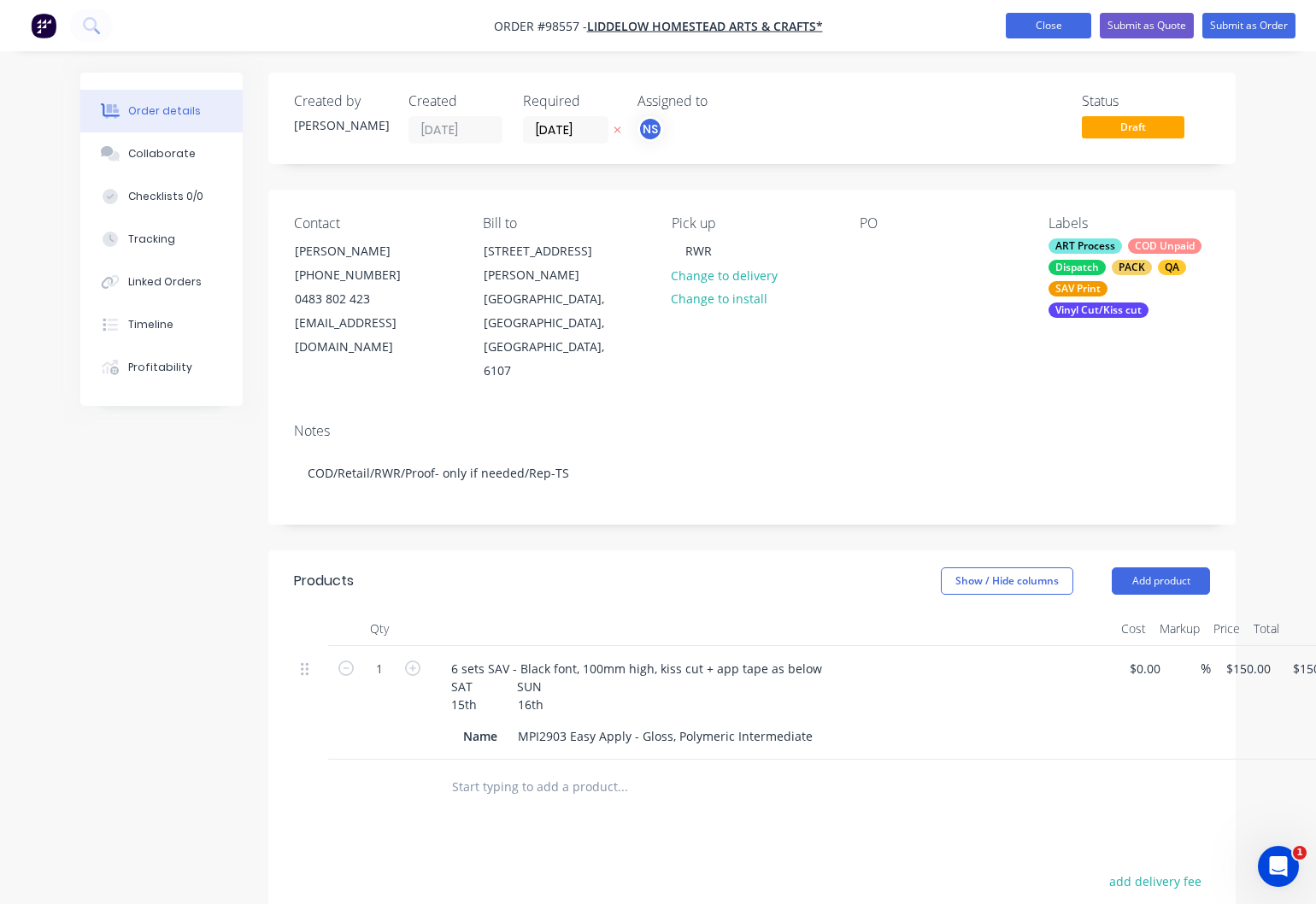
click at [1048, 26] on button "Close" at bounding box center [1048, 26] width 85 height 26
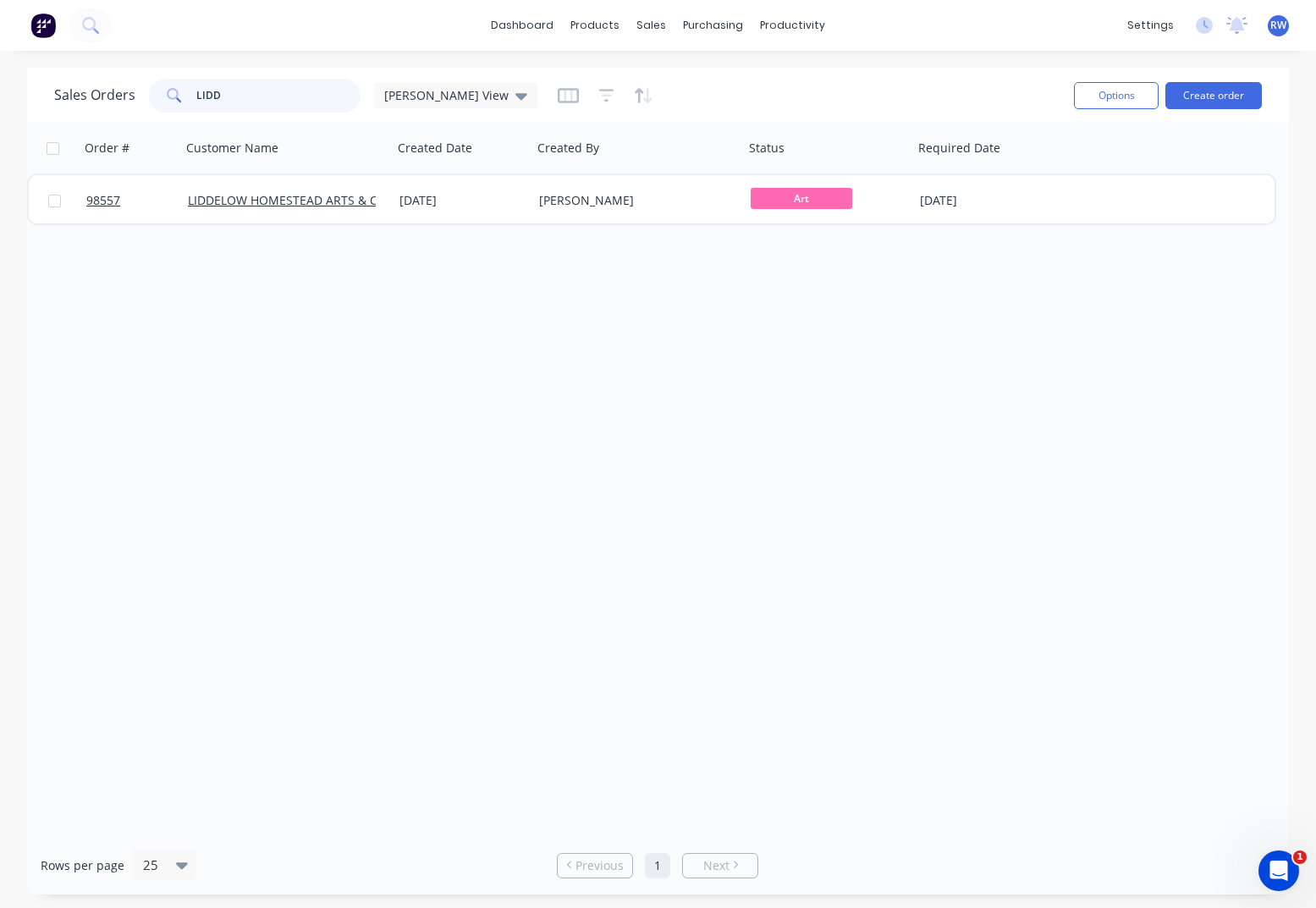
click at [283, 89] on input "LIDD" at bounding box center [279, 95] width 165 height 33
drag, startPoint x: 282, startPoint y: 89, endPoint x: 184, endPoint y: 82, distance: 98.2
click at [197, 84] on input "LIDD" at bounding box center [279, 95] width 165 height 33
drag, startPoint x: 254, startPoint y: 88, endPoint x: 181, endPoint y: 96, distance: 73.4
click at [197, 96] on input "launch" at bounding box center [279, 95] width 165 height 33
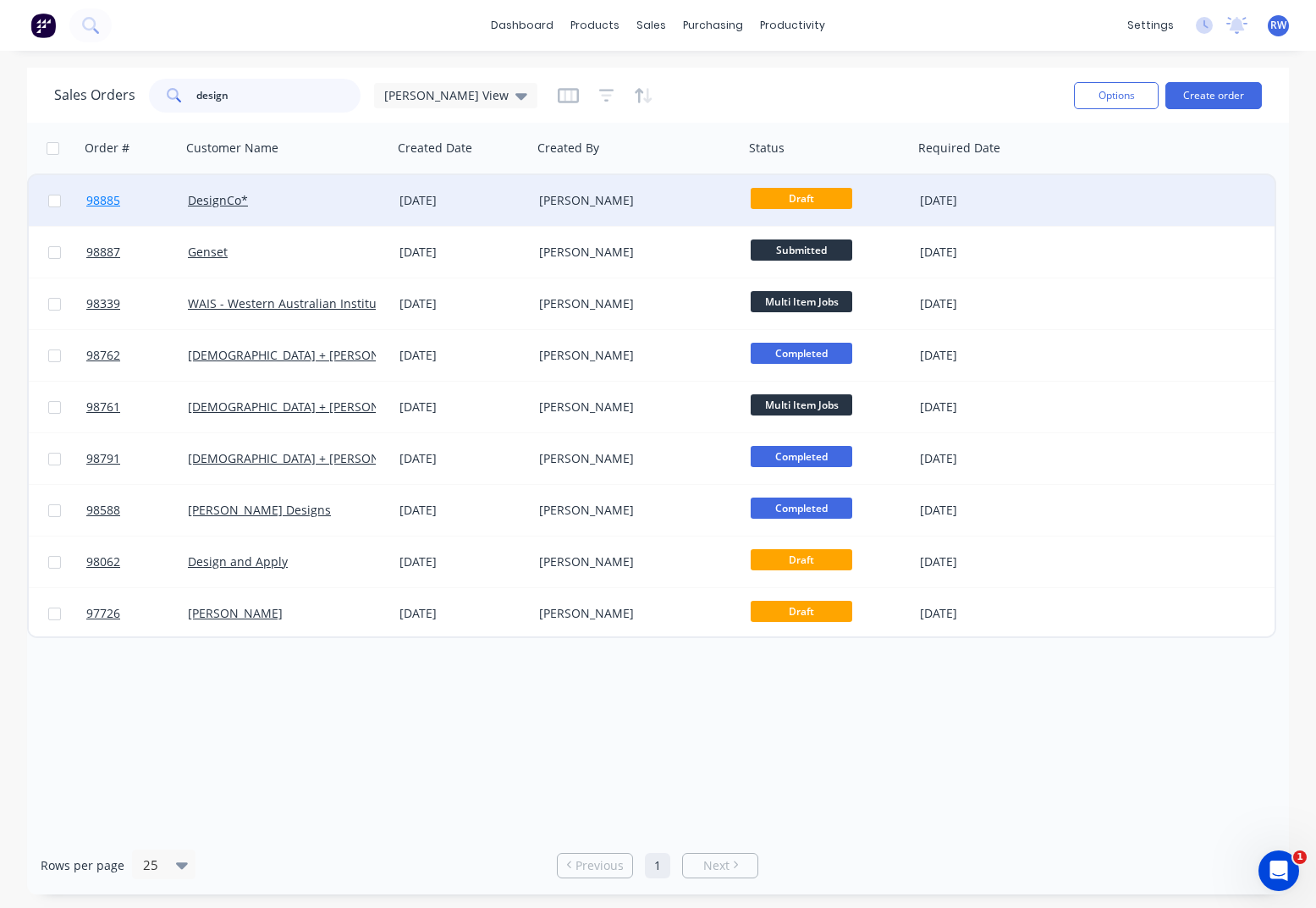
type input "design"
click at [106, 202] on span "98885" at bounding box center [103, 199] width 33 height 17
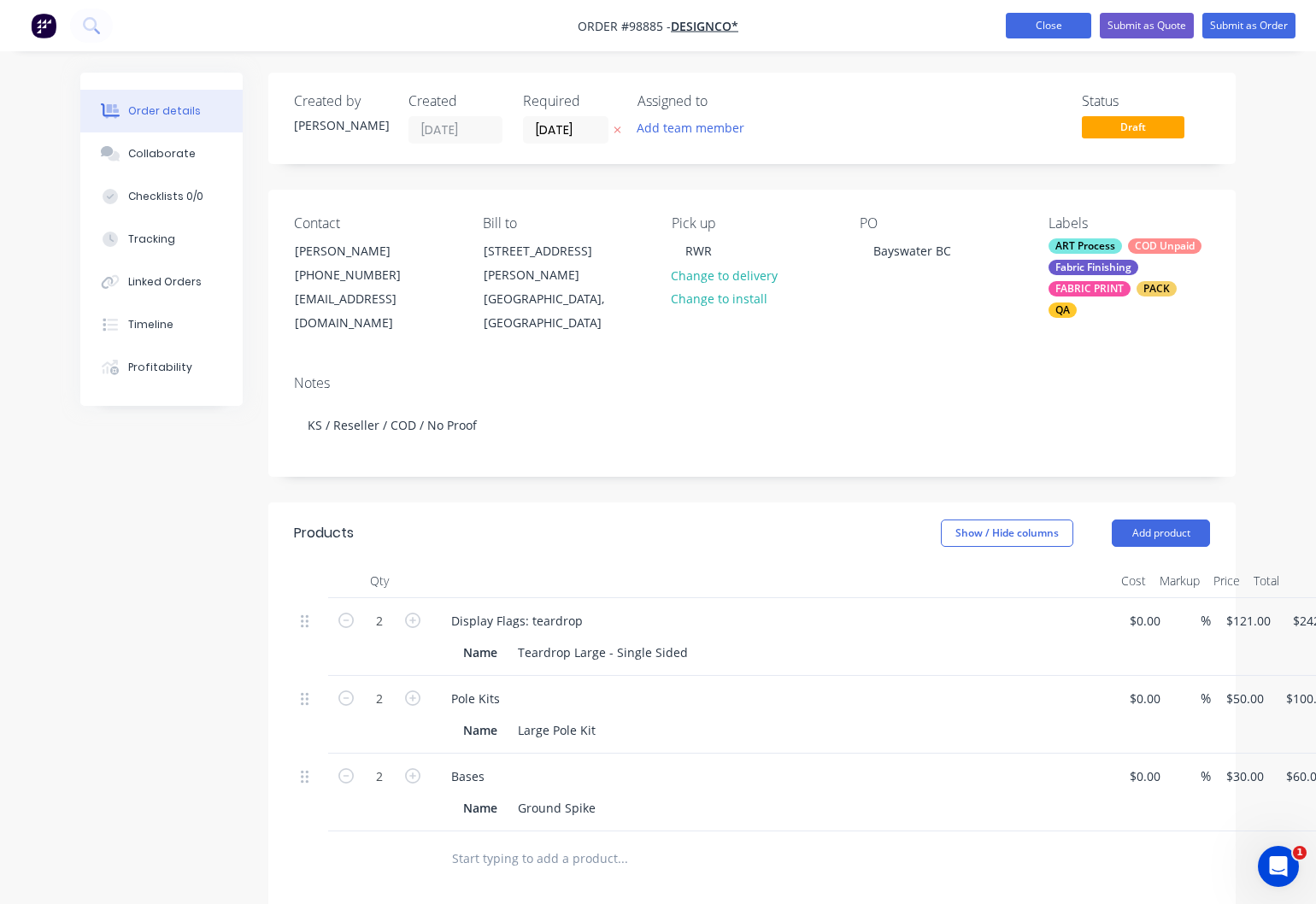
click at [1033, 28] on button "Close" at bounding box center [1048, 26] width 85 height 26
